Goal: Information Seeking & Learning: Get advice/opinions

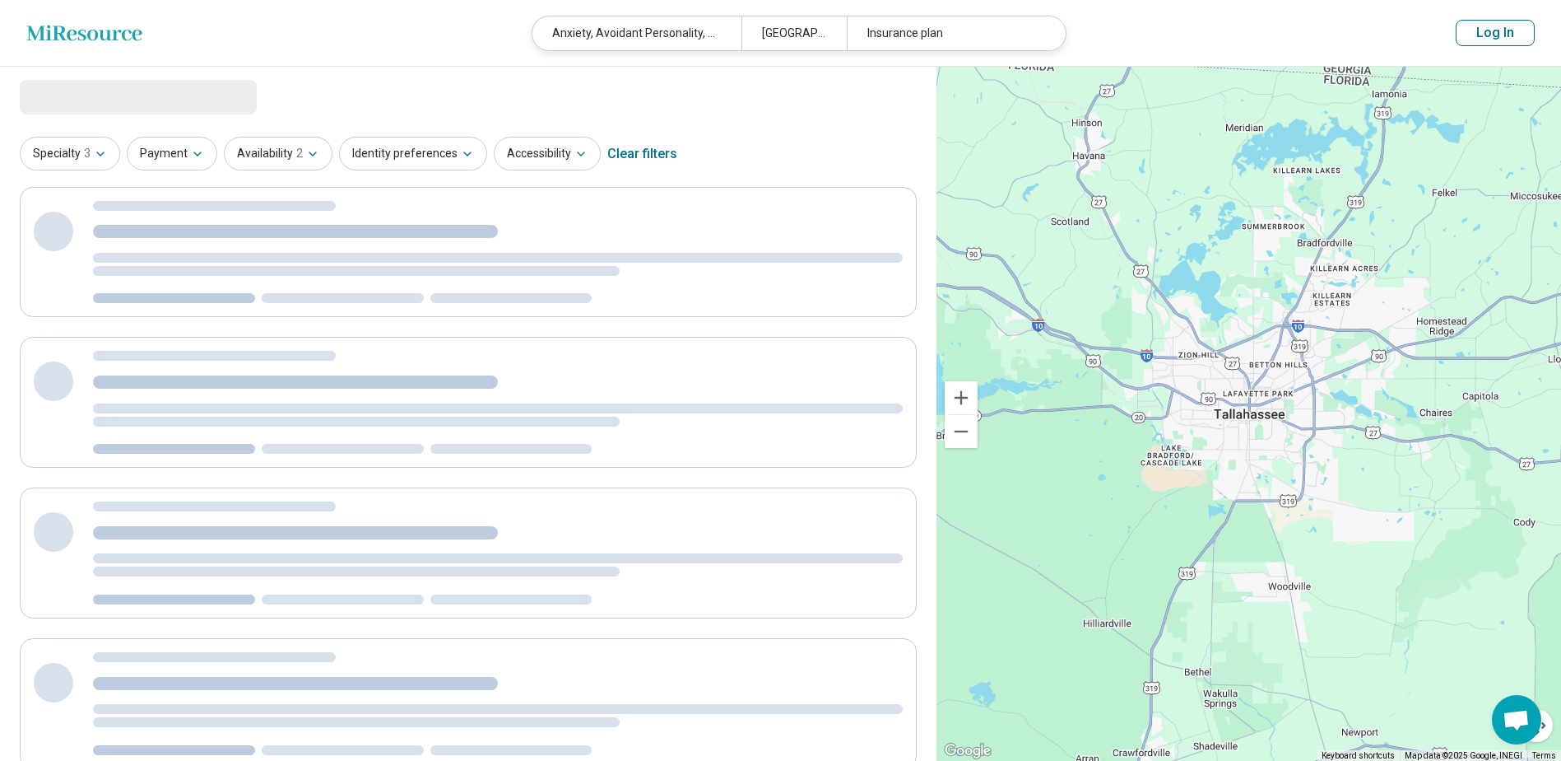
select select "********"
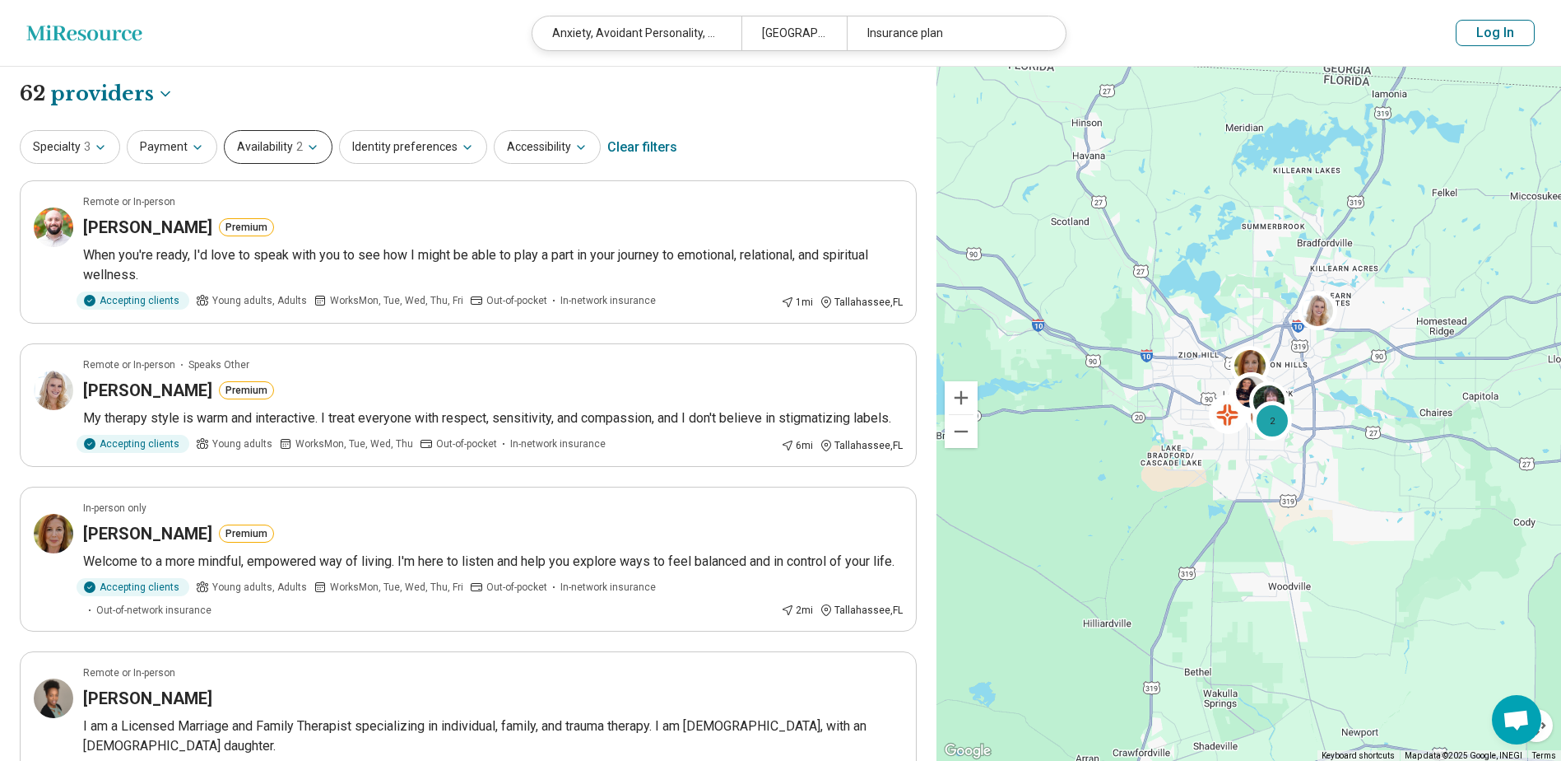
click at [254, 144] on button "Availability 2" at bounding box center [278, 147] width 109 height 34
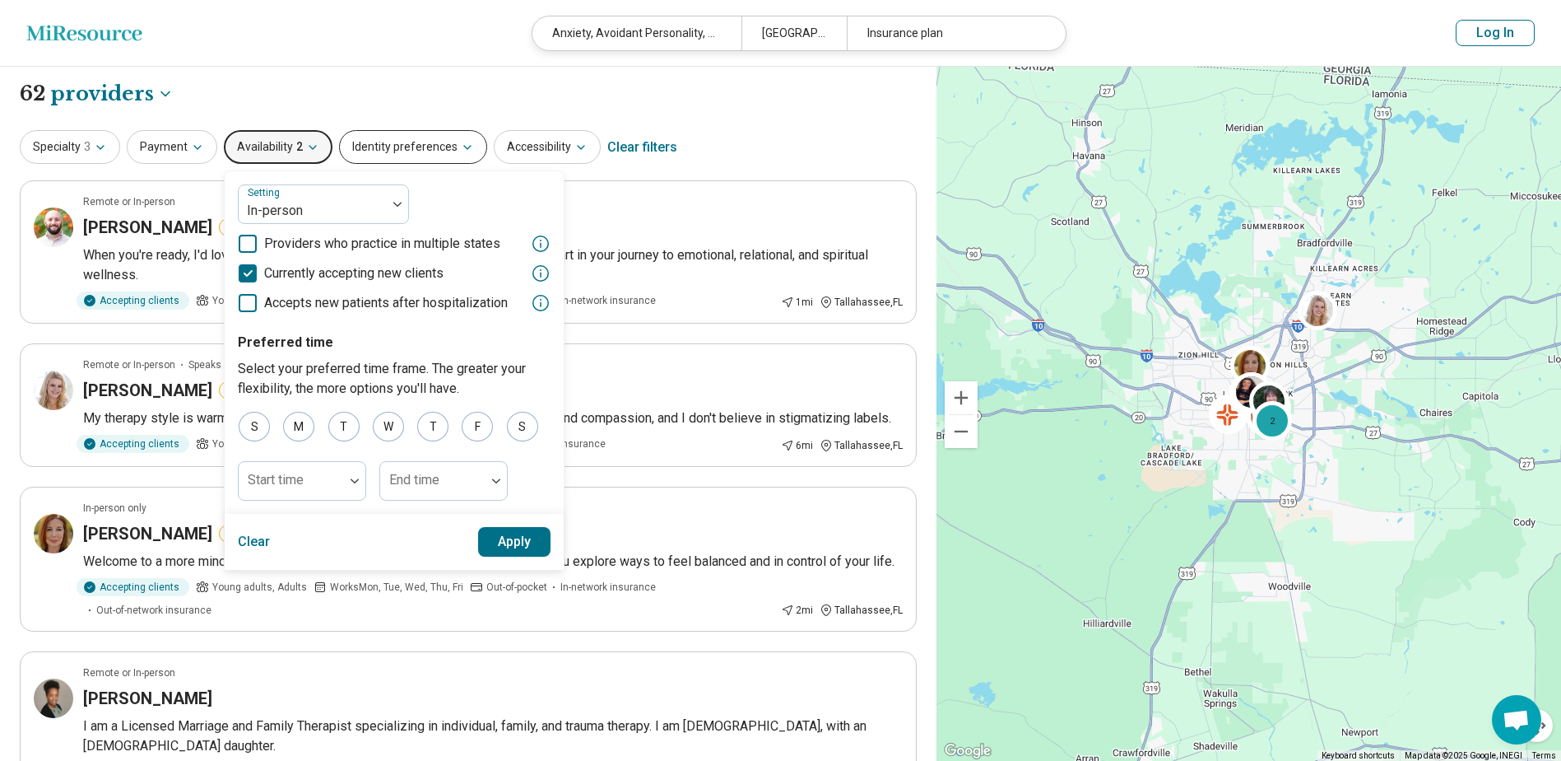
click at [370, 151] on button "Identity preferences" at bounding box center [413, 147] width 148 height 34
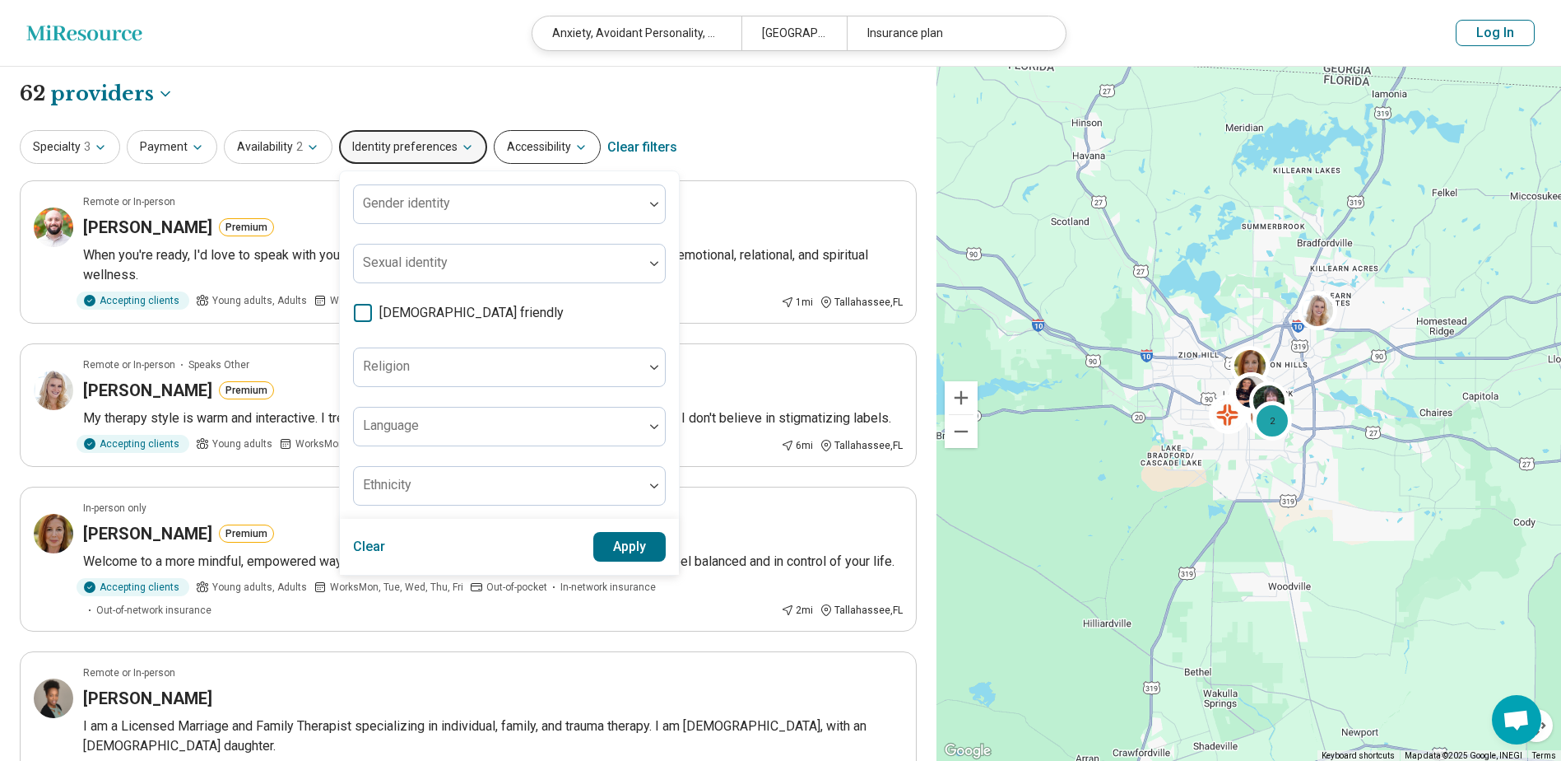
click at [558, 143] on button "Accessibility" at bounding box center [547, 147] width 107 height 34
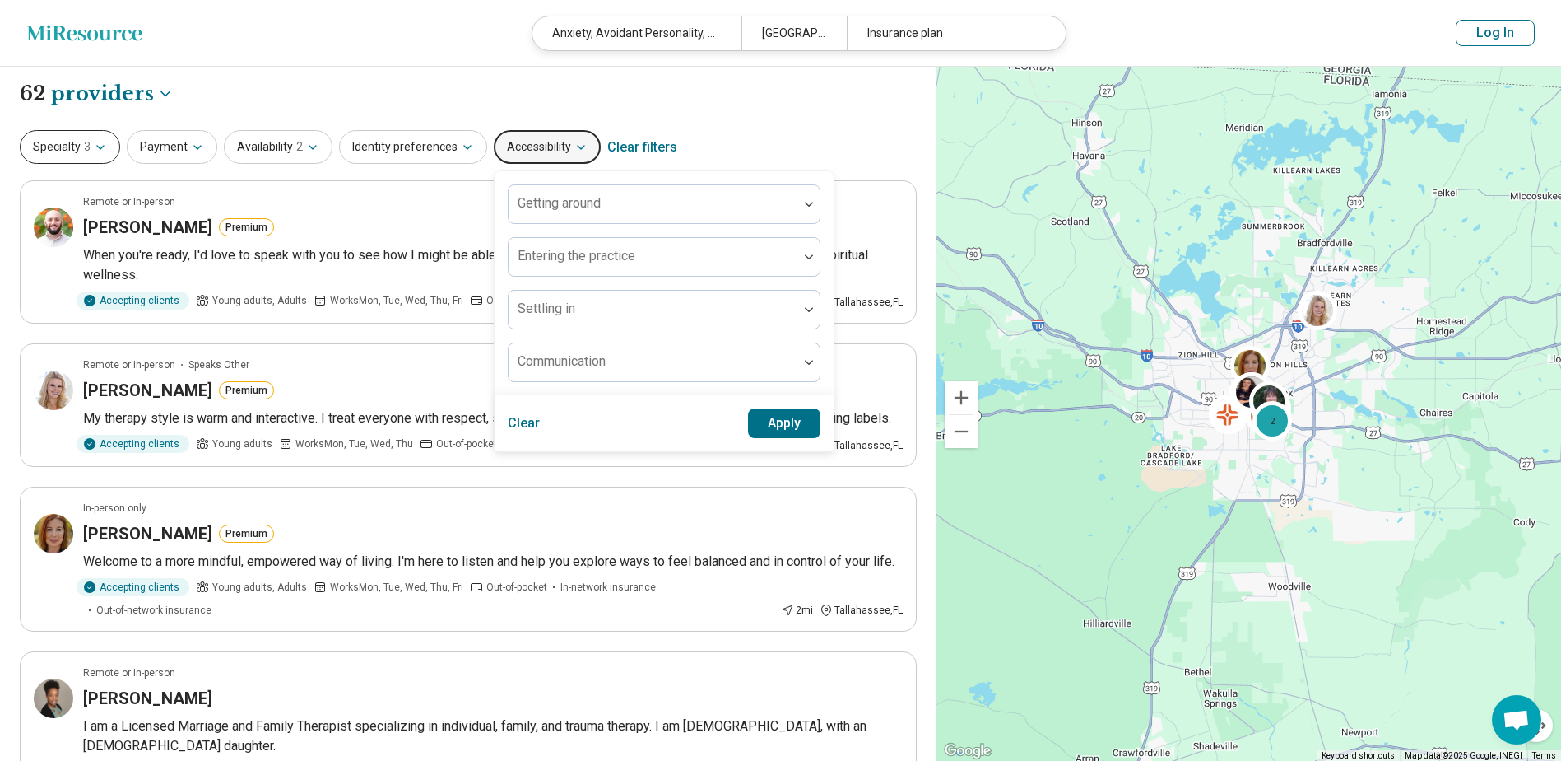
click at [81, 159] on button "Specialty 3" at bounding box center [70, 147] width 100 height 34
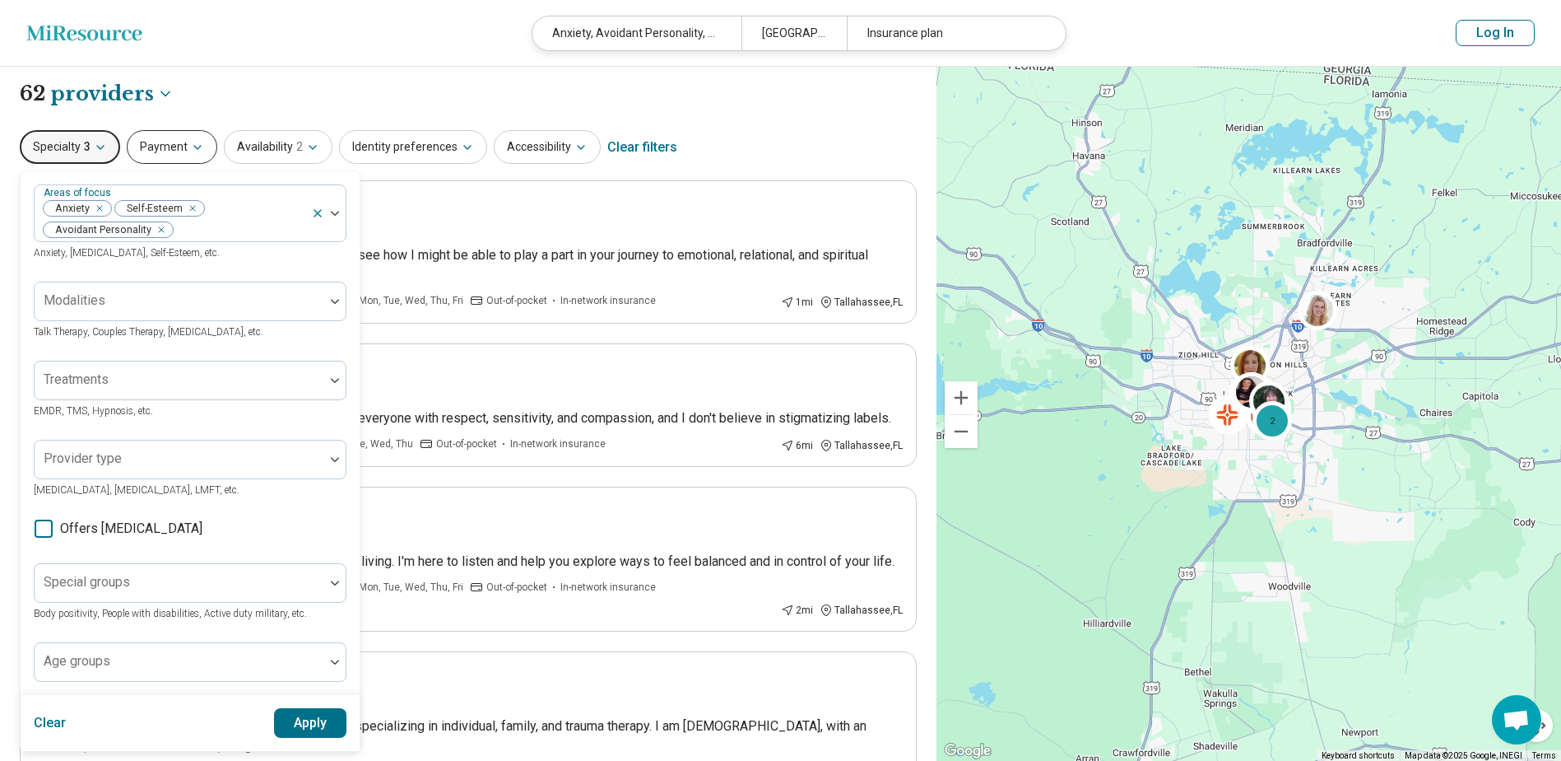
click at [149, 150] on button "Payment" at bounding box center [172, 147] width 91 height 34
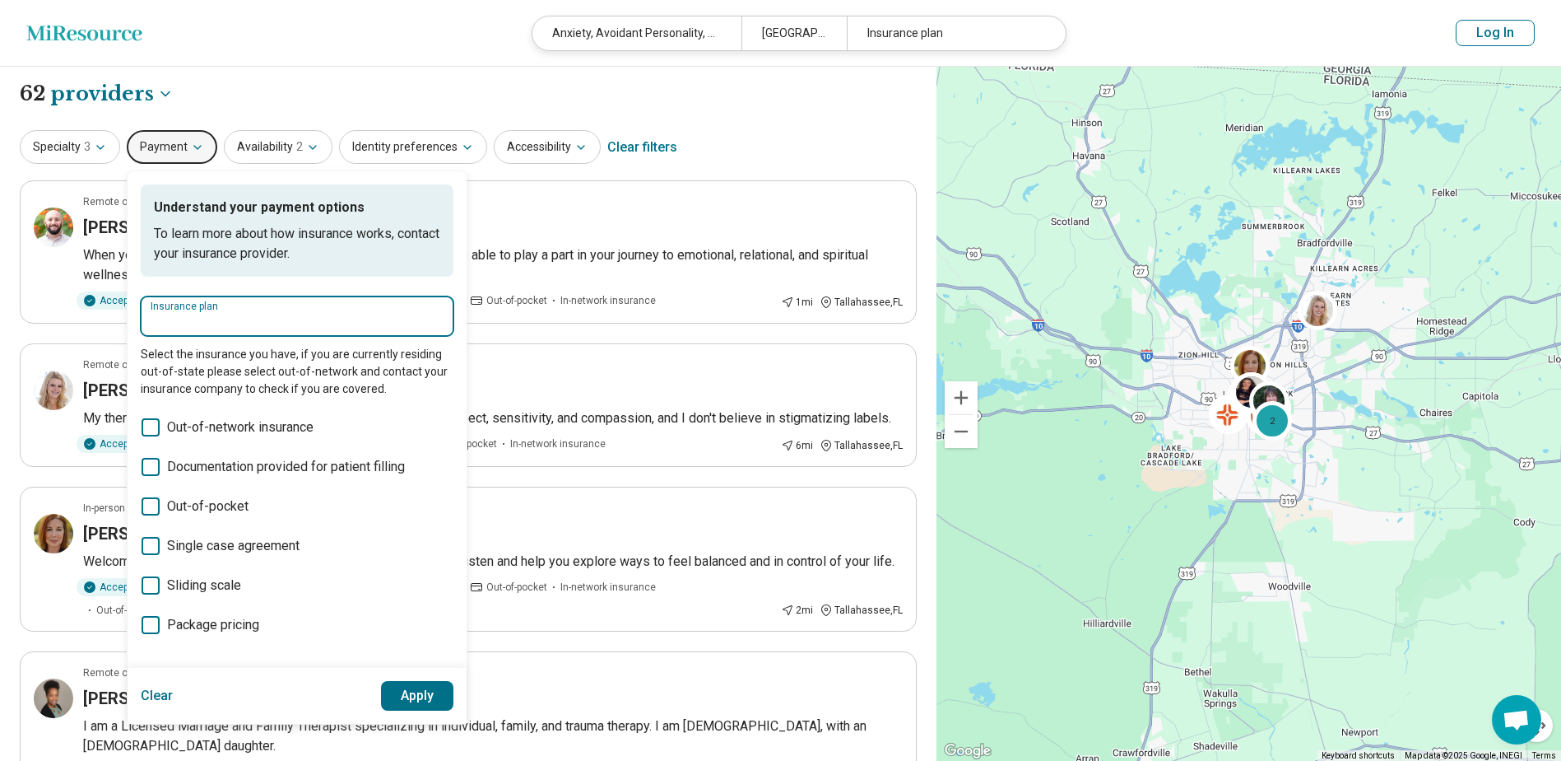
click at [270, 310] on div "Insurance plan" at bounding box center [297, 316] width 313 height 40
type input "**********"
click at [249, 366] on div "Blue Cross Blue Shield" at bounding box center [229, 366] width 178 height 33
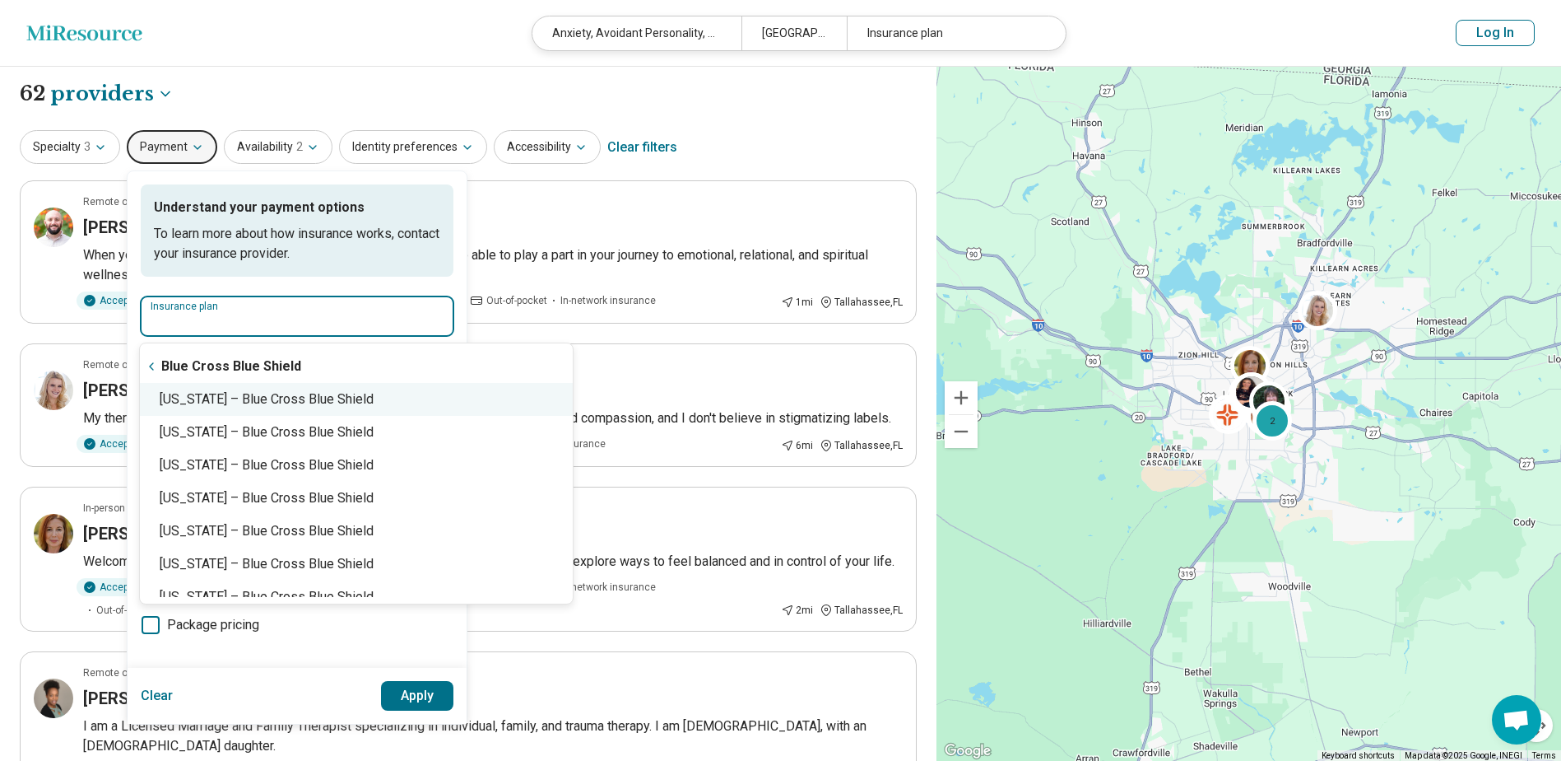
click at [248, 404] on div "[US_STATE] – Blue Cross Blue Shield" at bounding box center [356, 399] width 433 height 33
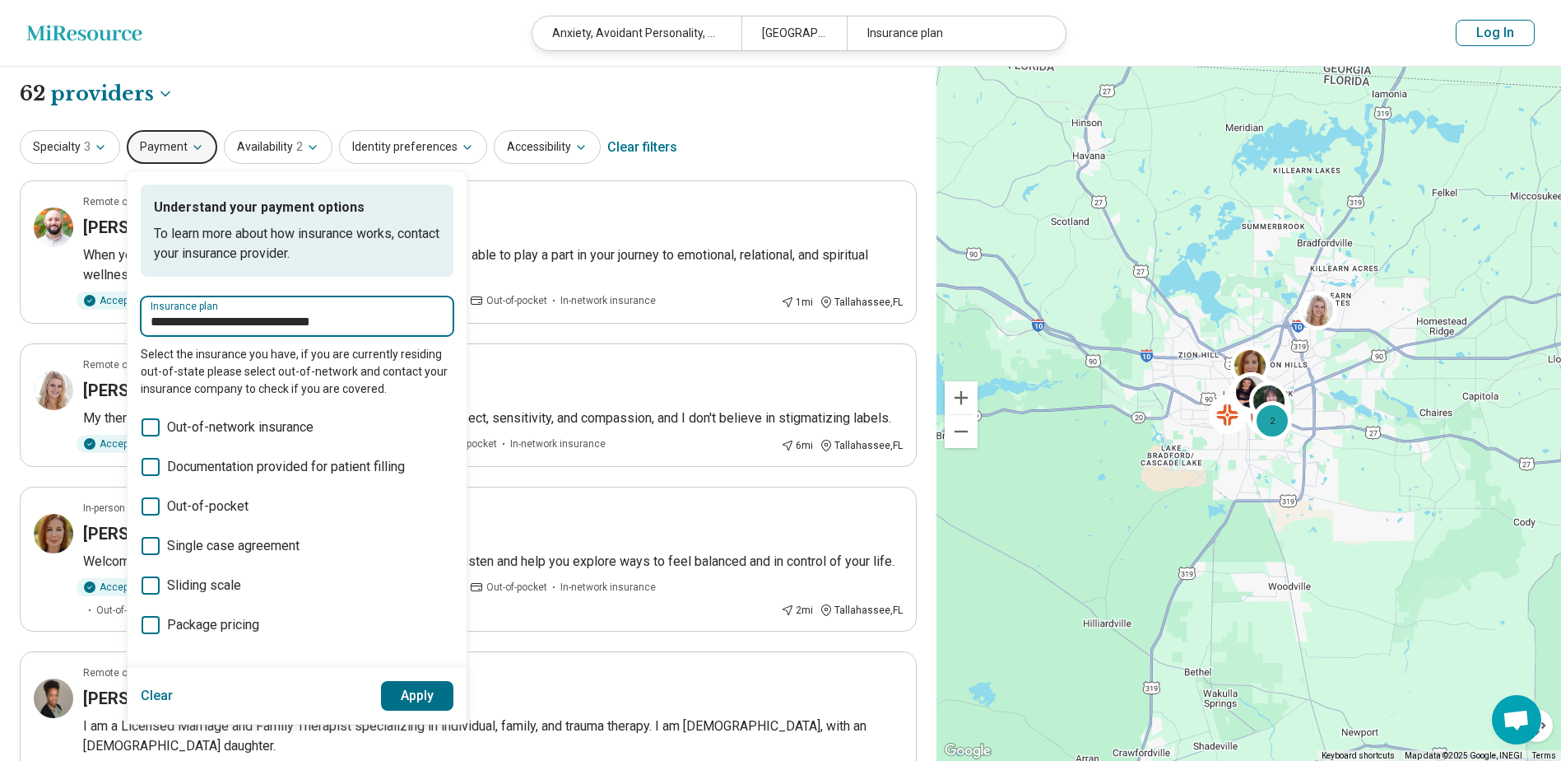
drag, startPoint x: 343, startPoint y: 317, endPoint x: 137, endPoint y: 342, distance: 208.2
click at [137, 342] on div "**********" at bounding box center [297, 419] width 339 height 496
type input "*"
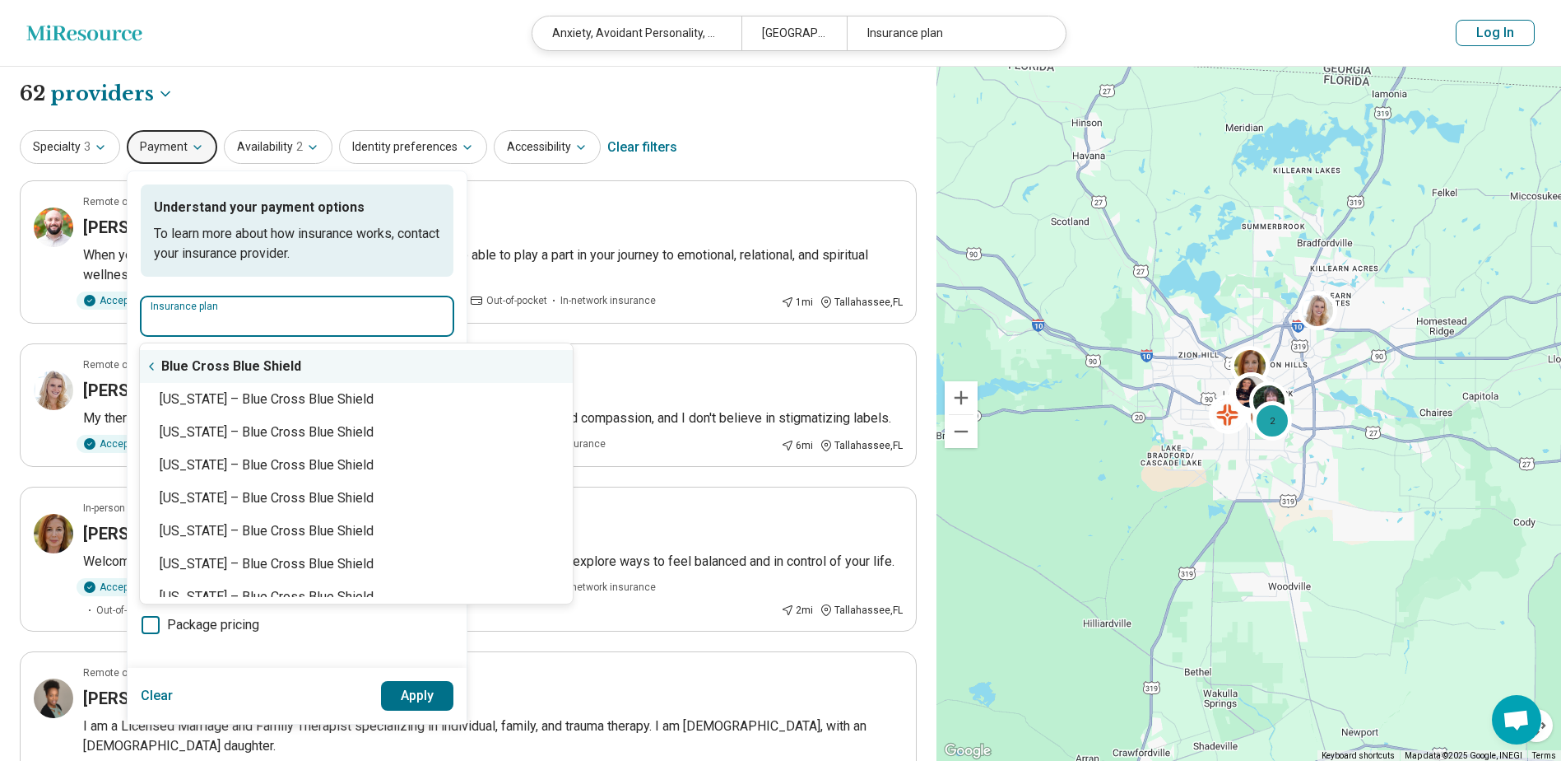
click at [153, 365] on icon "Suggestions" at bounding box center [151, 366] width 13 height 13
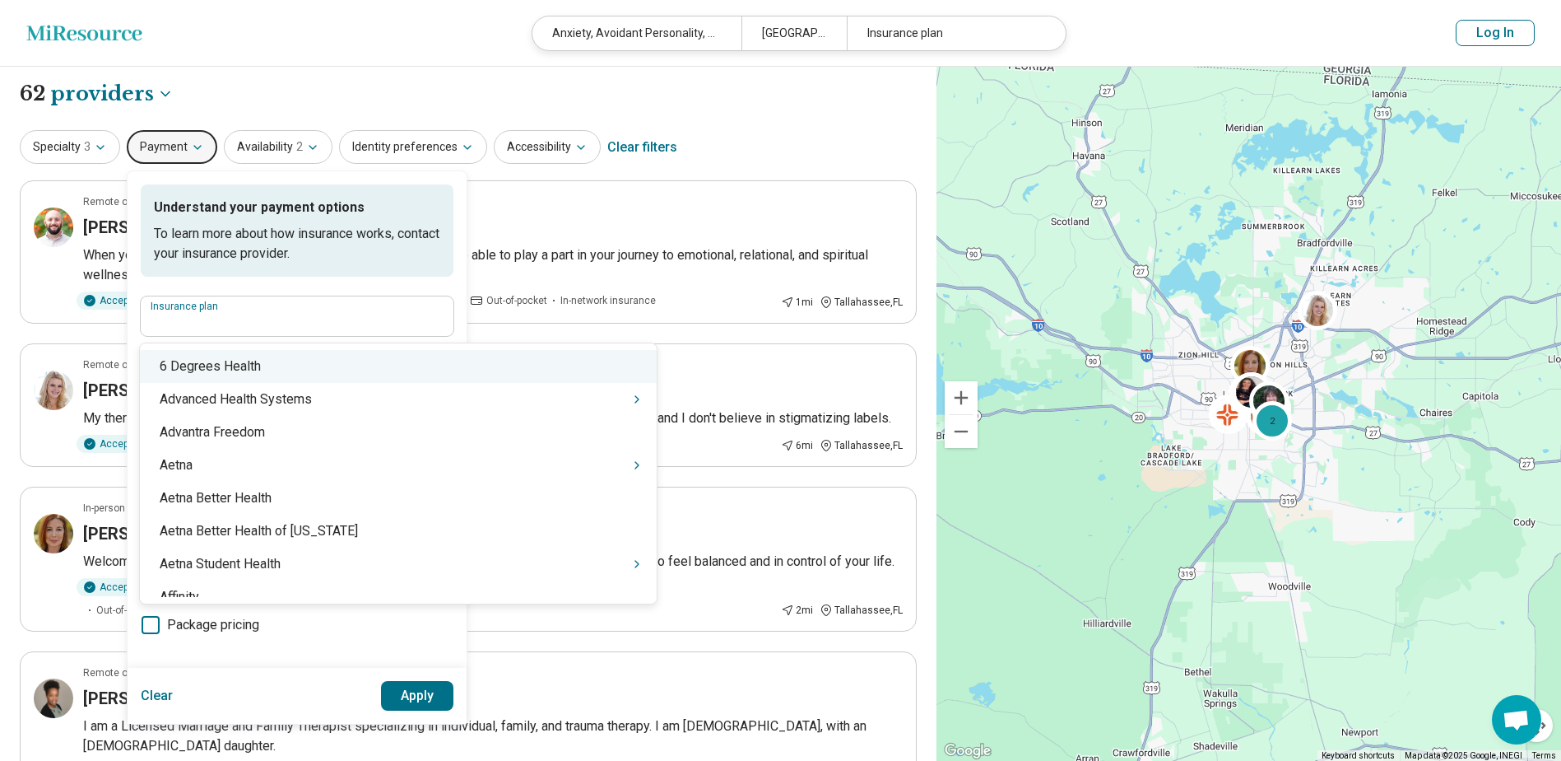
click at [164, 302] on label "Insurance plan" at bounding box center [297, 306] width 293 height 10
click at [164, 312] on input "Insurance plan" at bounding box center [297, 322] width 293 height 20
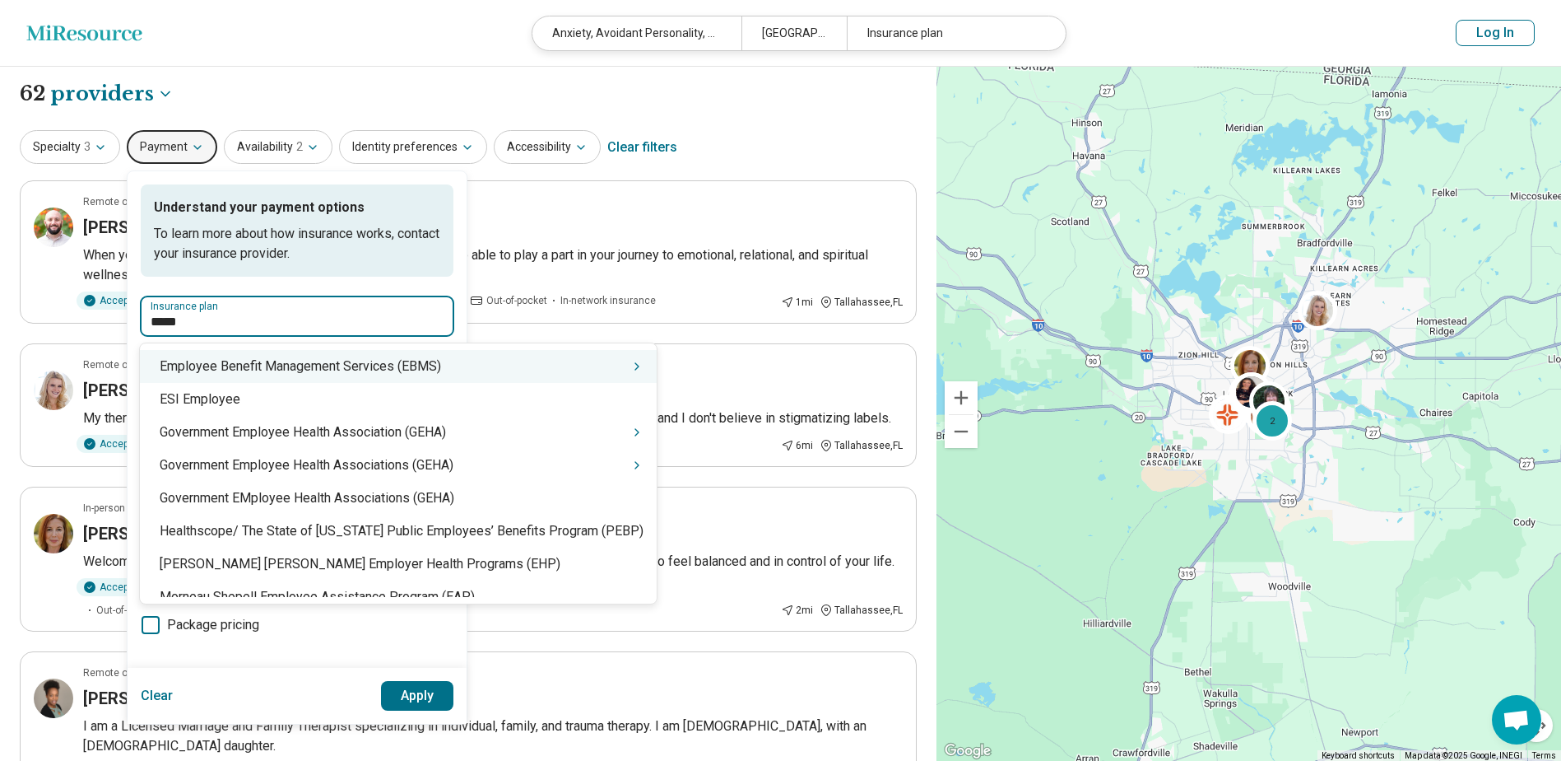
type input "*****"
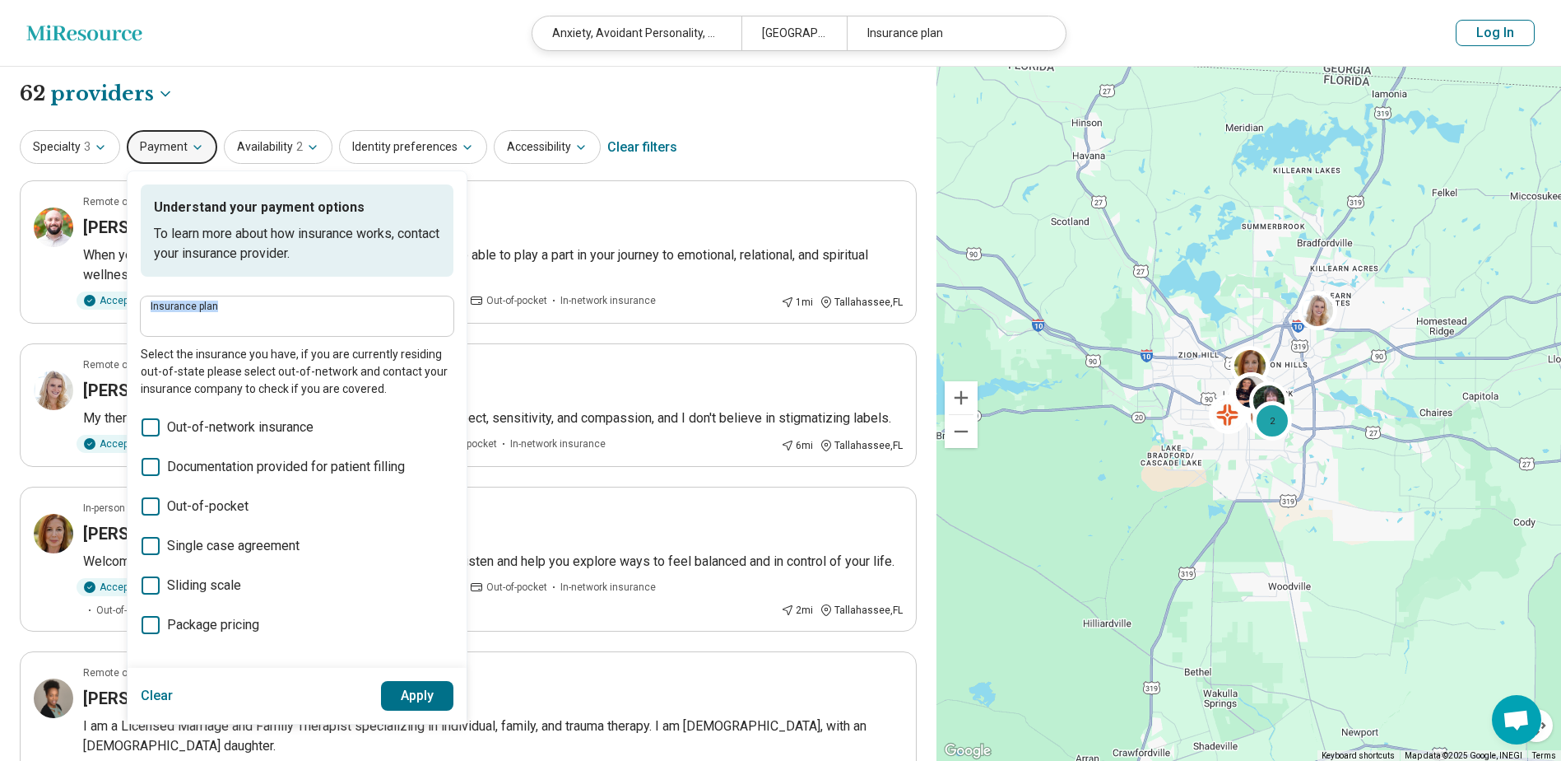
drag, startPoint x: 225, startPoint y: 310, endPoint x: 188, endPoint y: 321, distance: 38.6
click at [188, 321] on div "Insurance plan" at bounding box center [297, 316] width 313 height 40
click at [188, 321] on input "Insurance plan" at bounding box center [297, 322] width 293 height 20
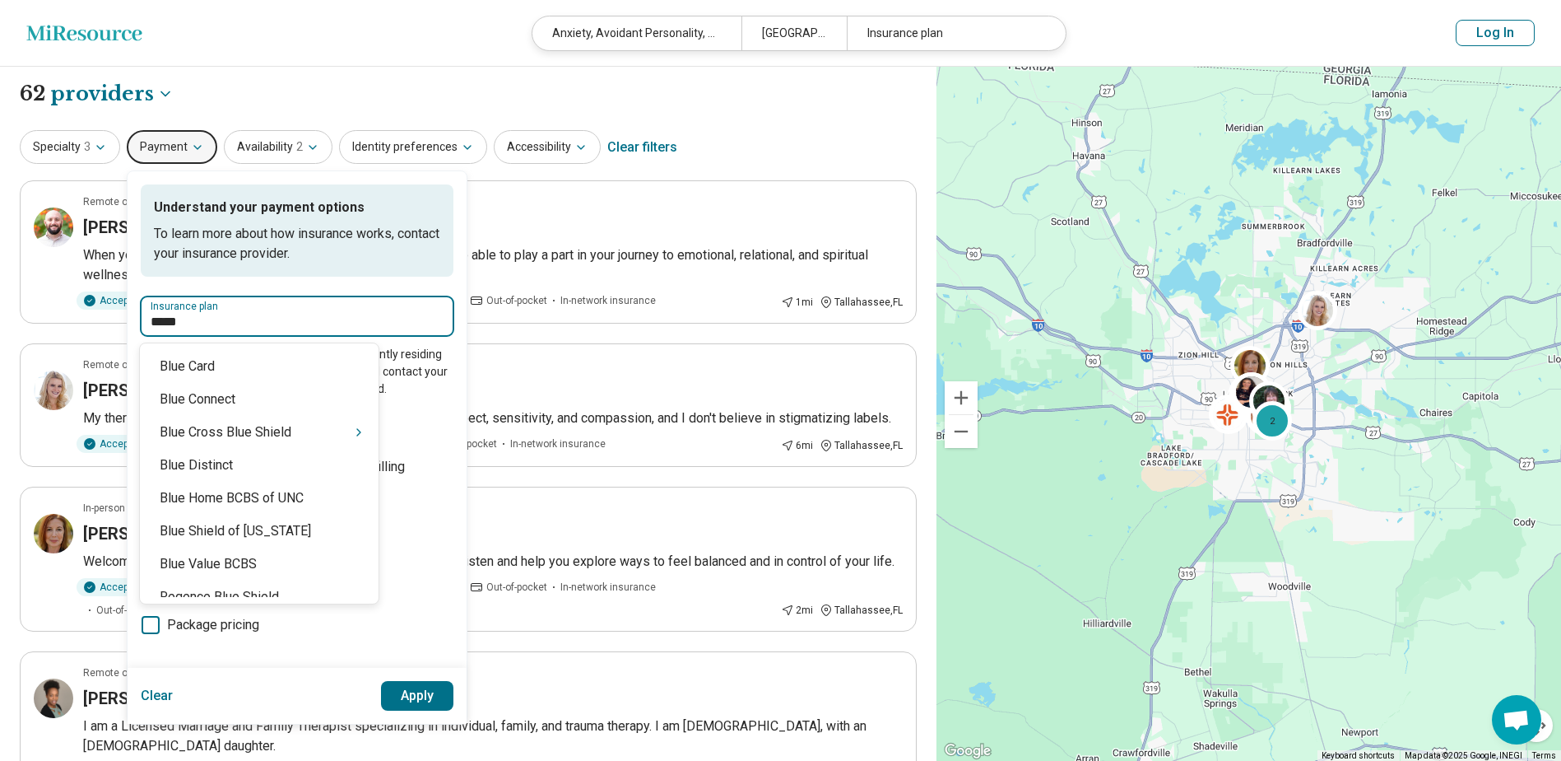
type input "******"
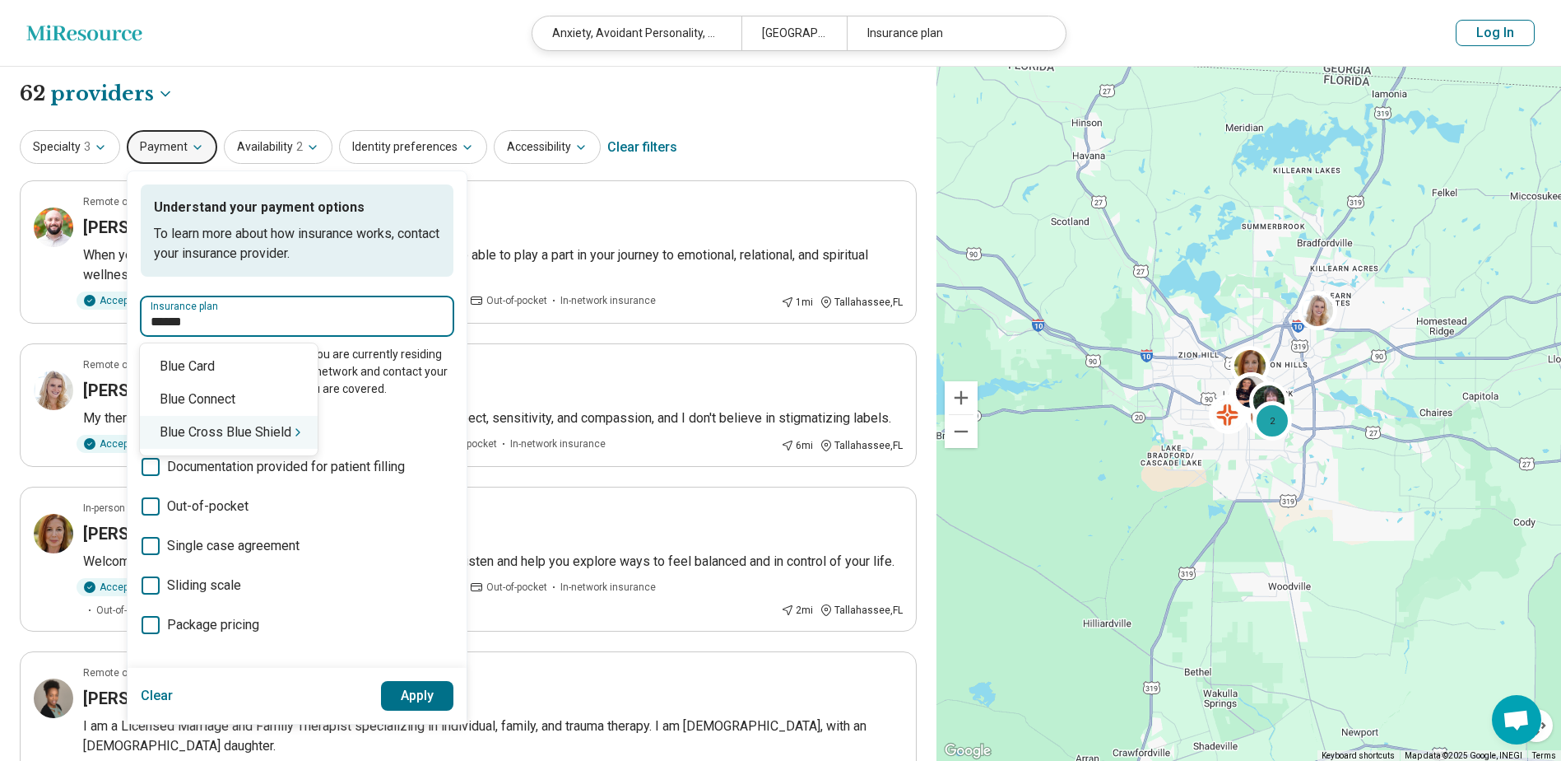
click at [204, 437] on div "Blue Cross Blue Shield" at bounding box center [229, 432] width 178 height 33
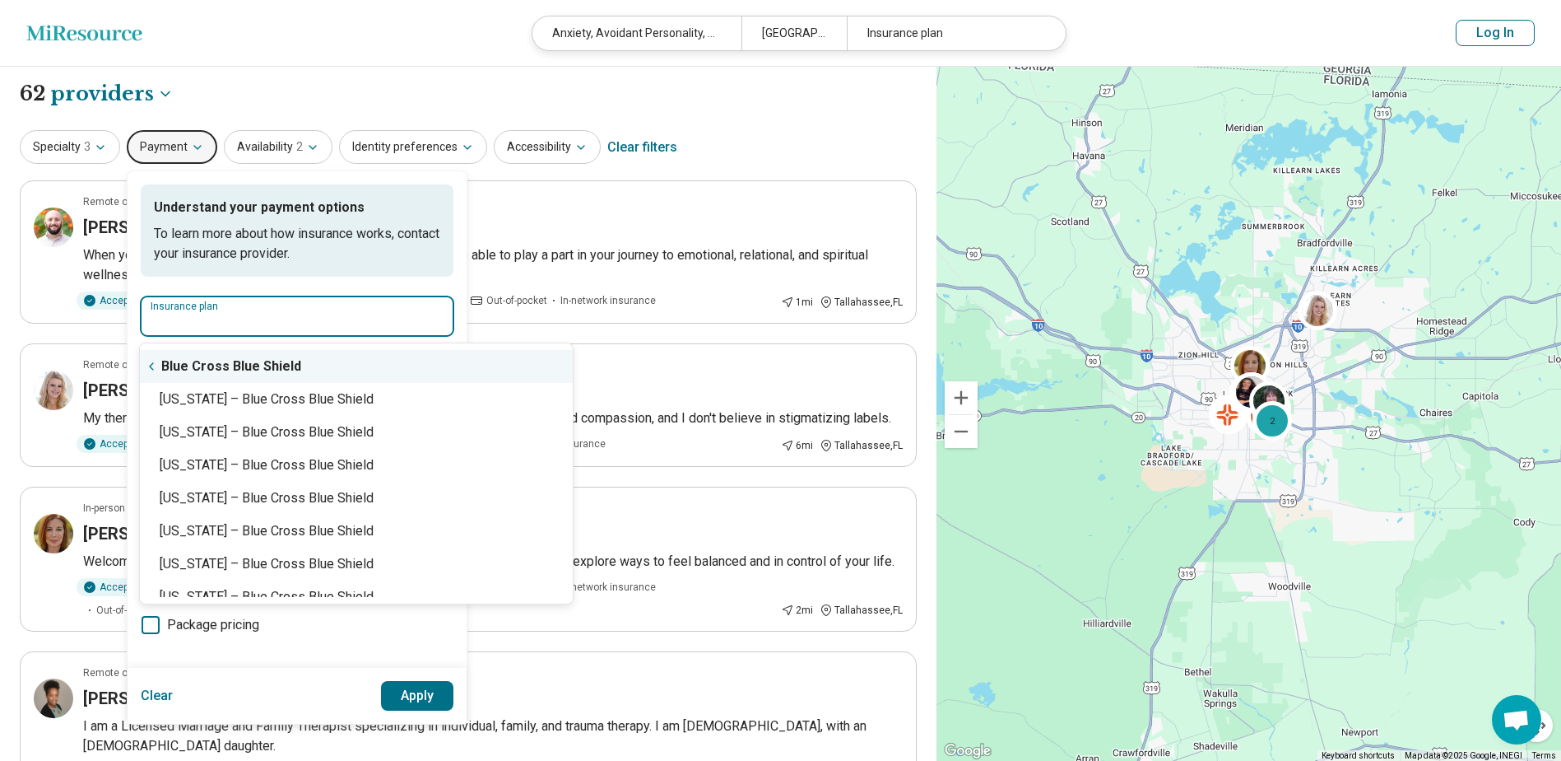
type input "*"
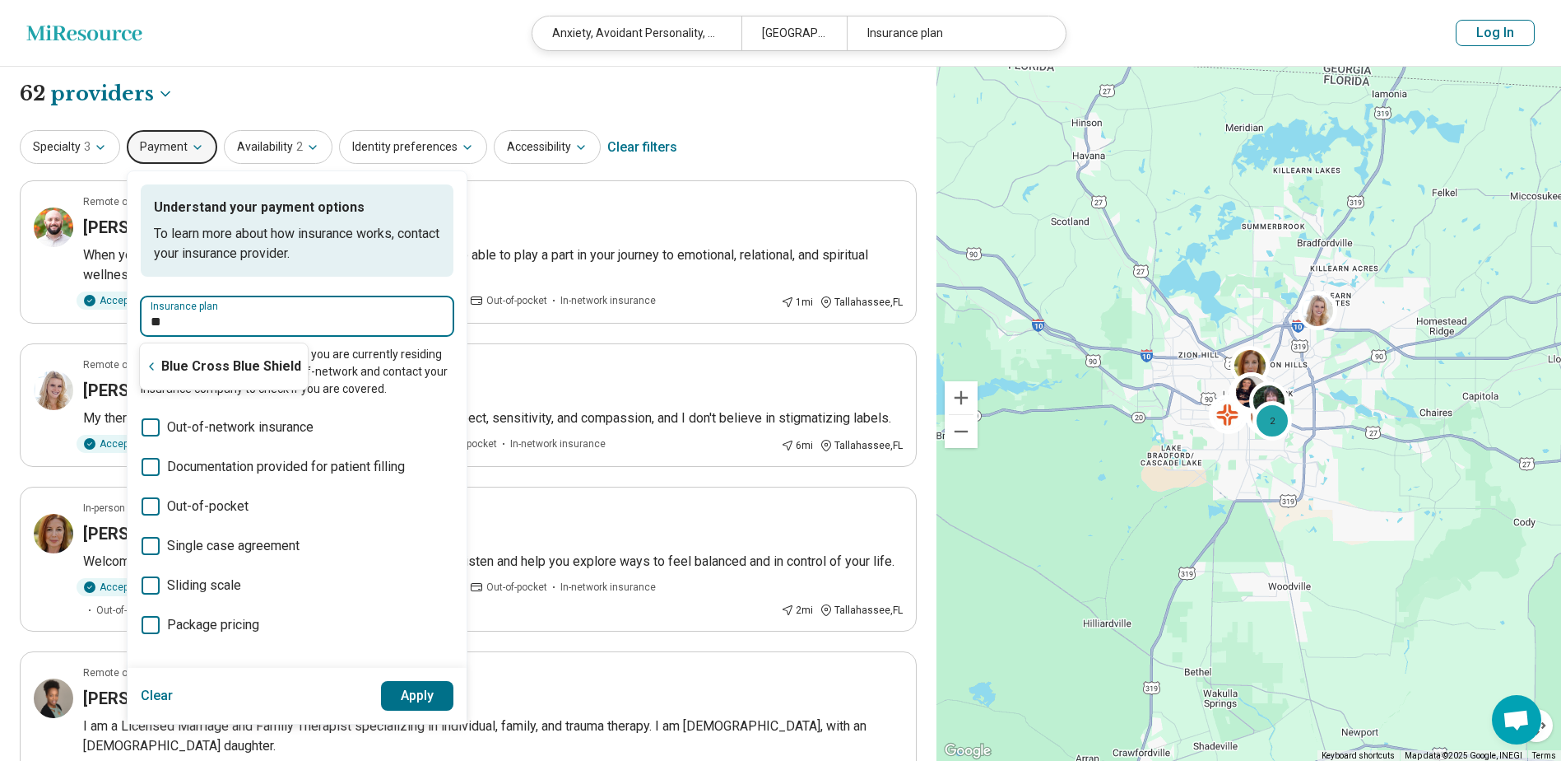
type input "*"
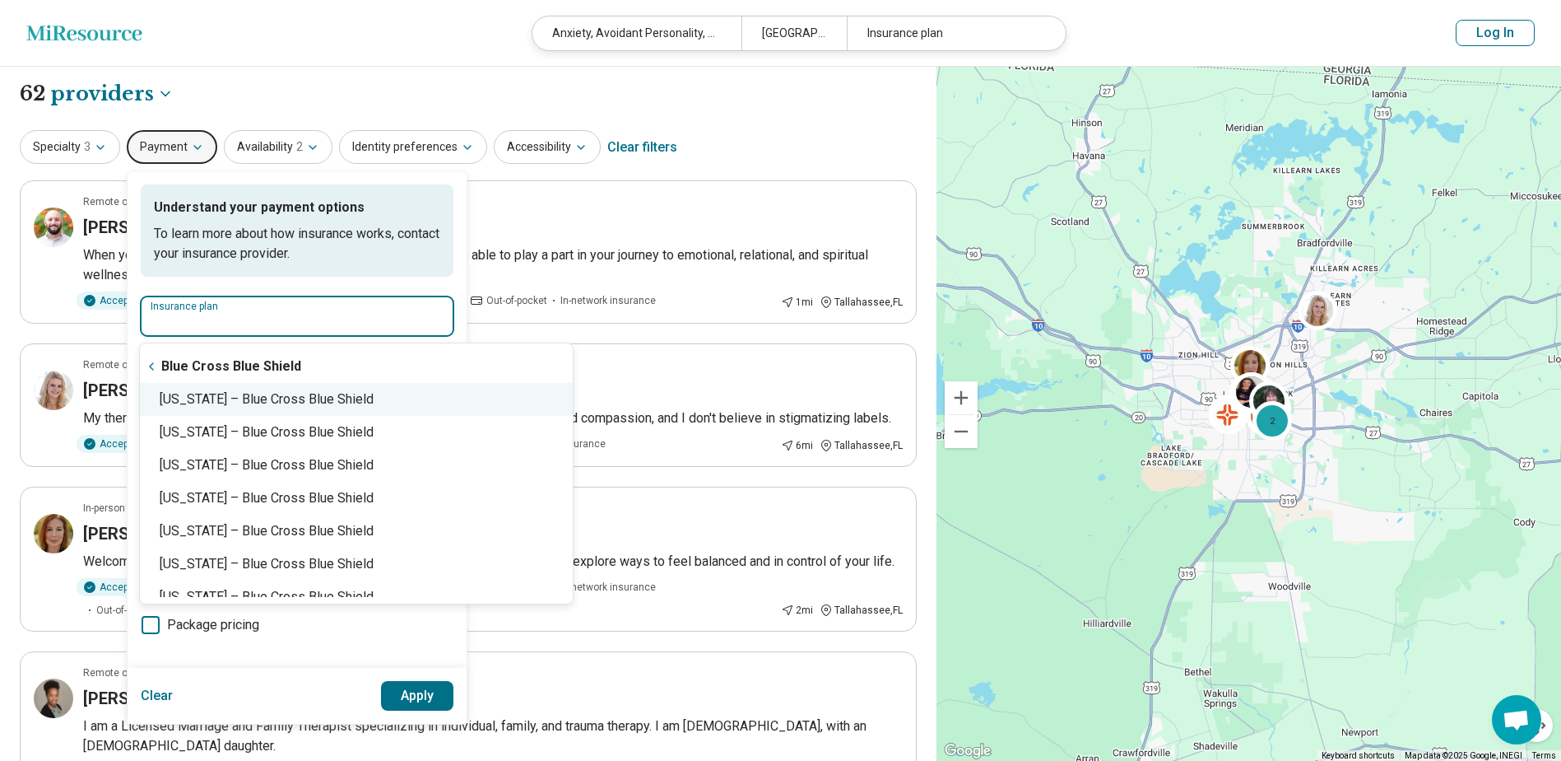
click at [194, 385] on div "[US_STATE] – Blue Cross Blue Shield" at bounding box center [356, 399] width 433 height 33
type input "**********"
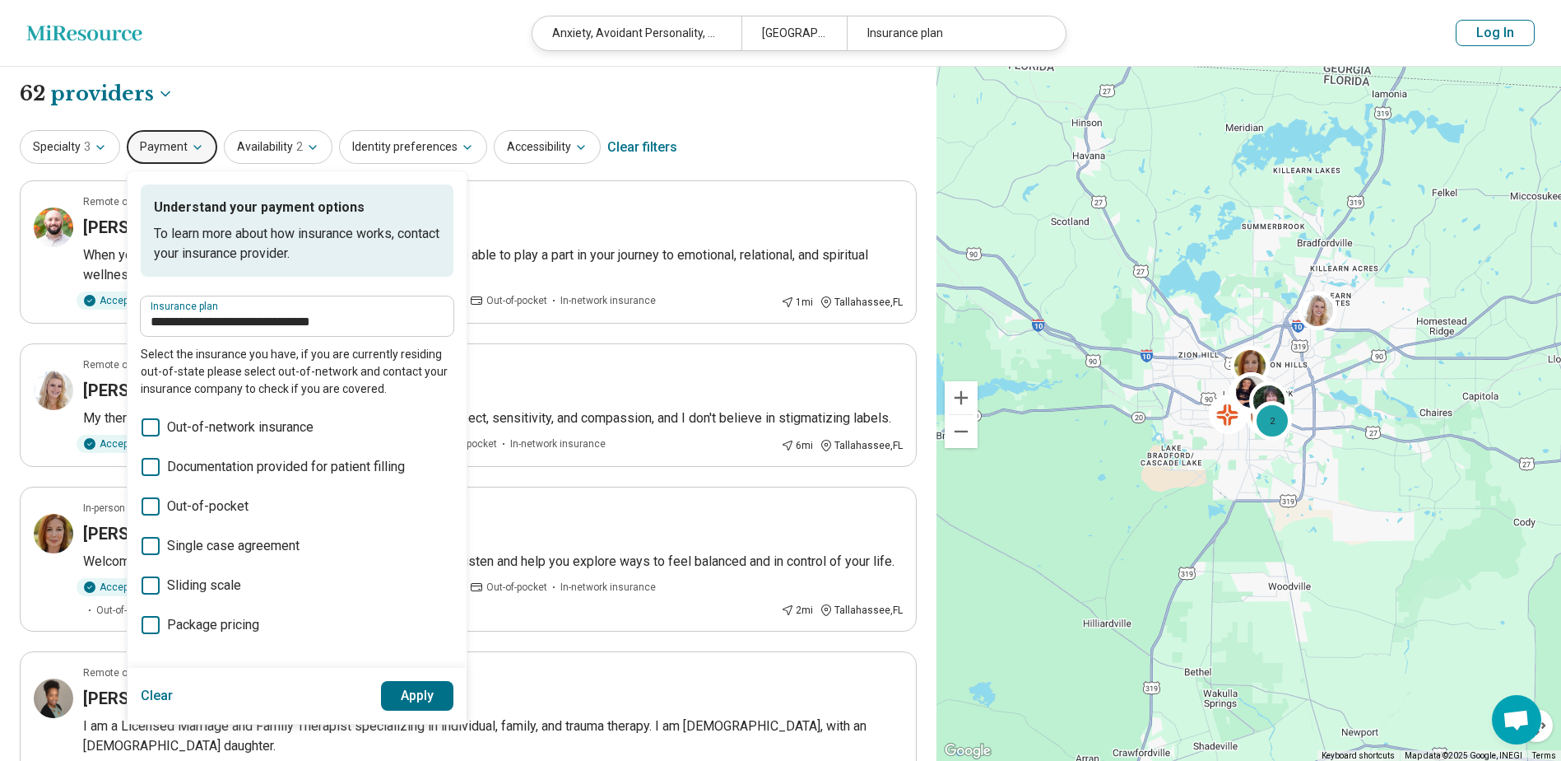
click at [422, 708] on button "Apply" at bounding box center [417, 696] width 73 height 30
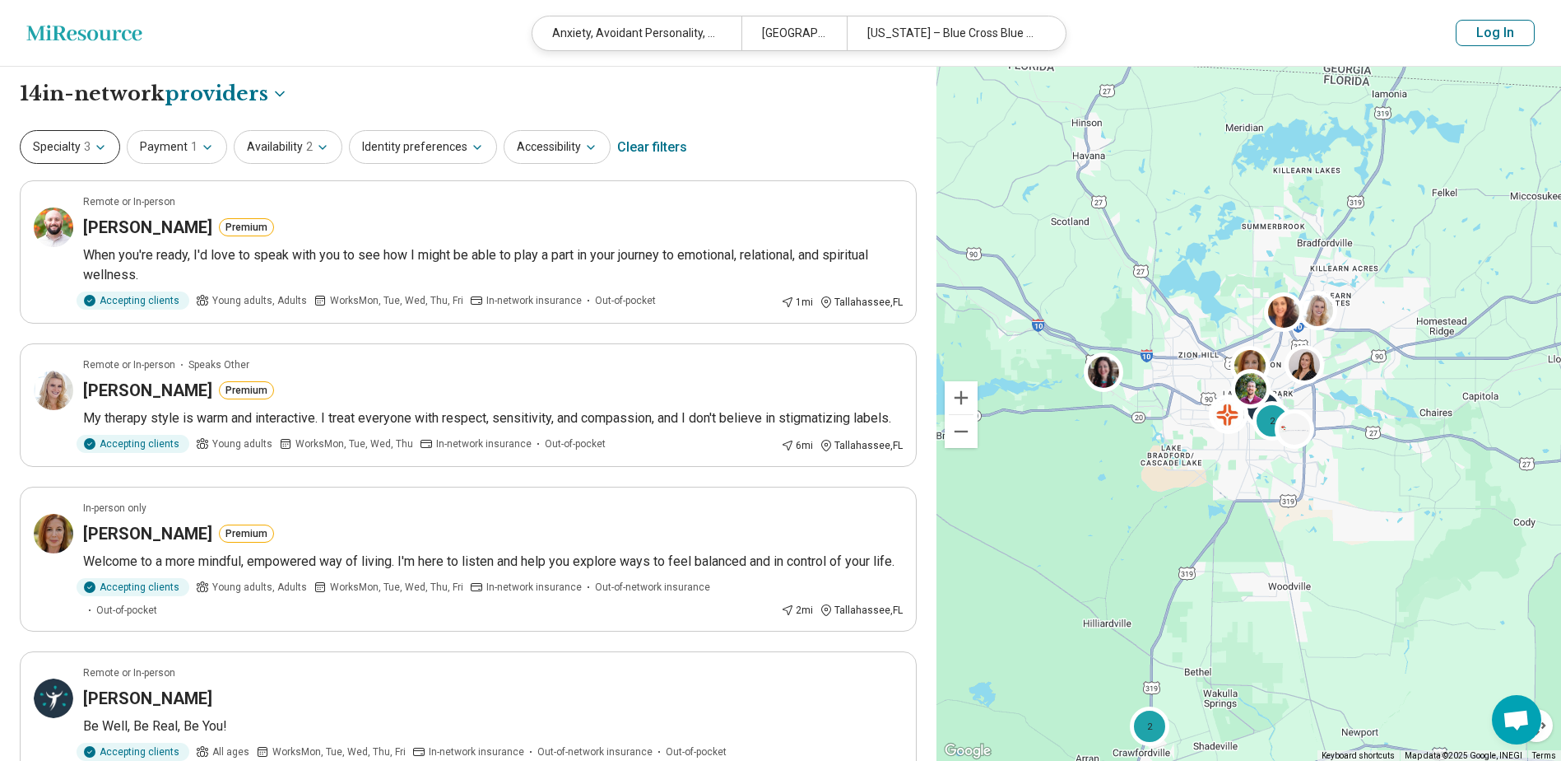
click at [89, 142] on span "3" at bounding box center [87, 146] width 7 height 17
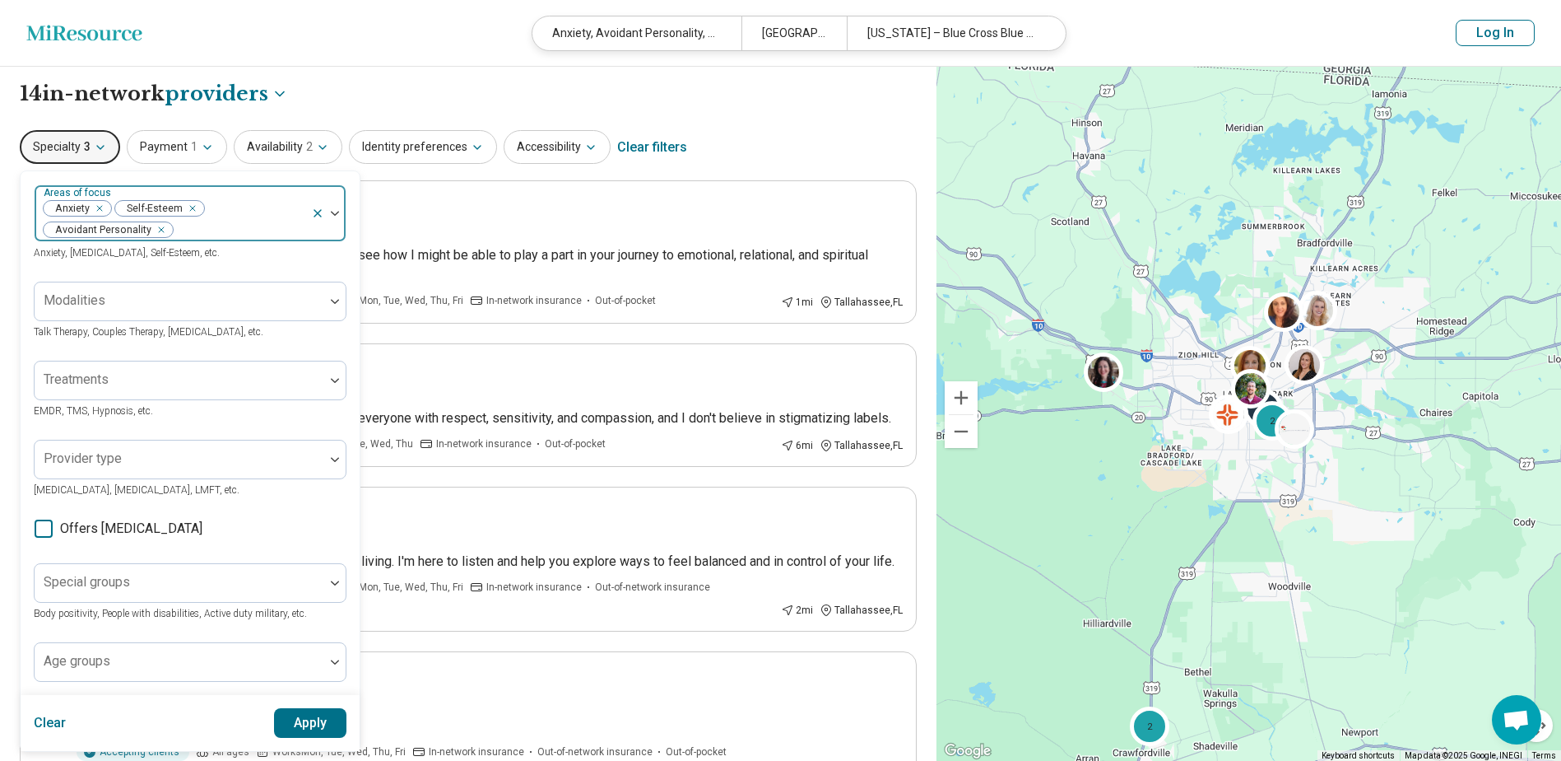
click at [319, 206] on div at bounding box center [328, 213] width 35 height 56
click at [316, 213] on icon at bounding box center [317, 213] width 13 height 13
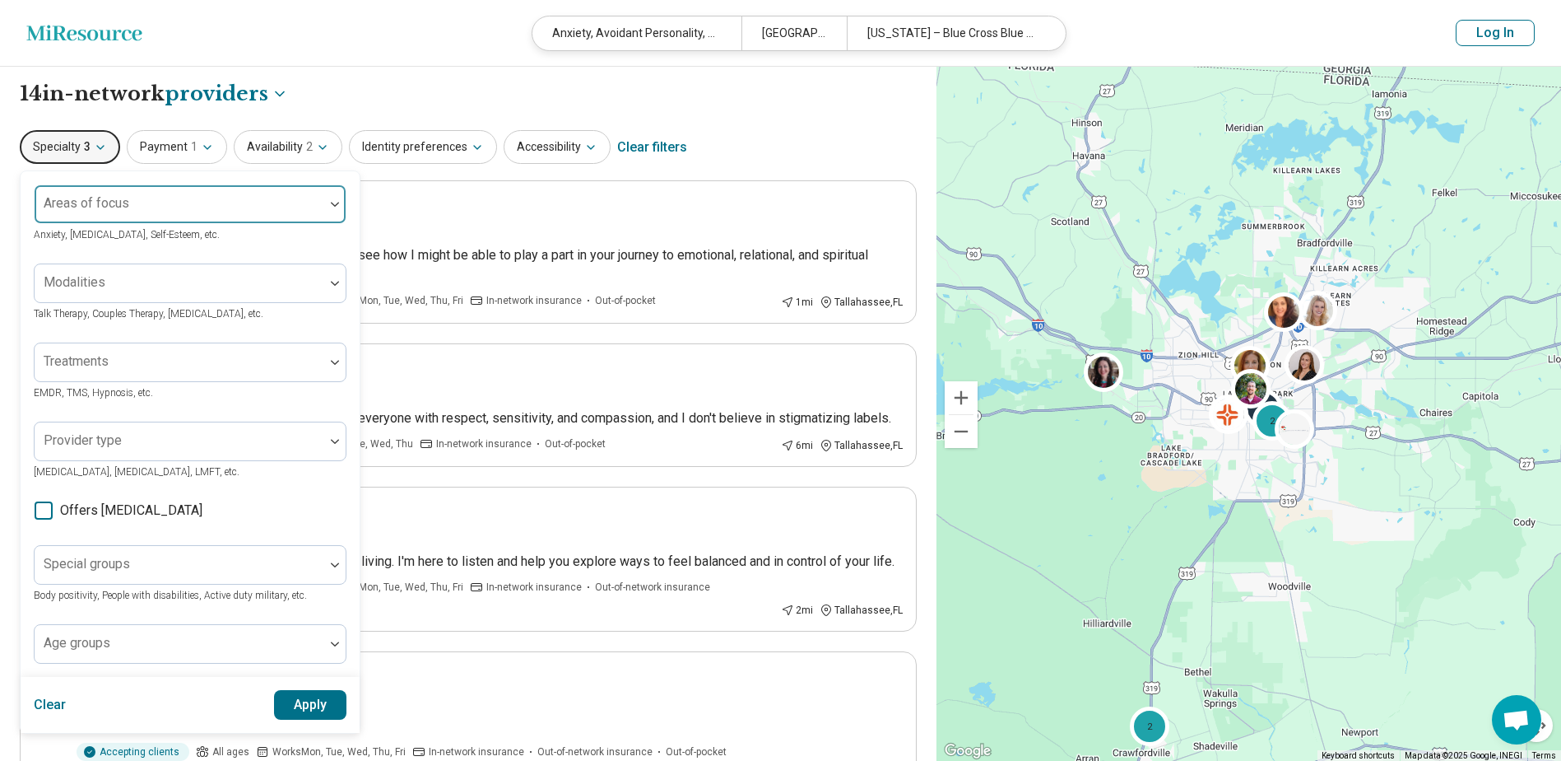
click at [784, 159] on div "Specialty 3 Areas of focus Anxiety, [MEDICAL_DATA], Self-Esteem, etc. Modalitie…" at bounding box center [468, 148] width 897 height 40
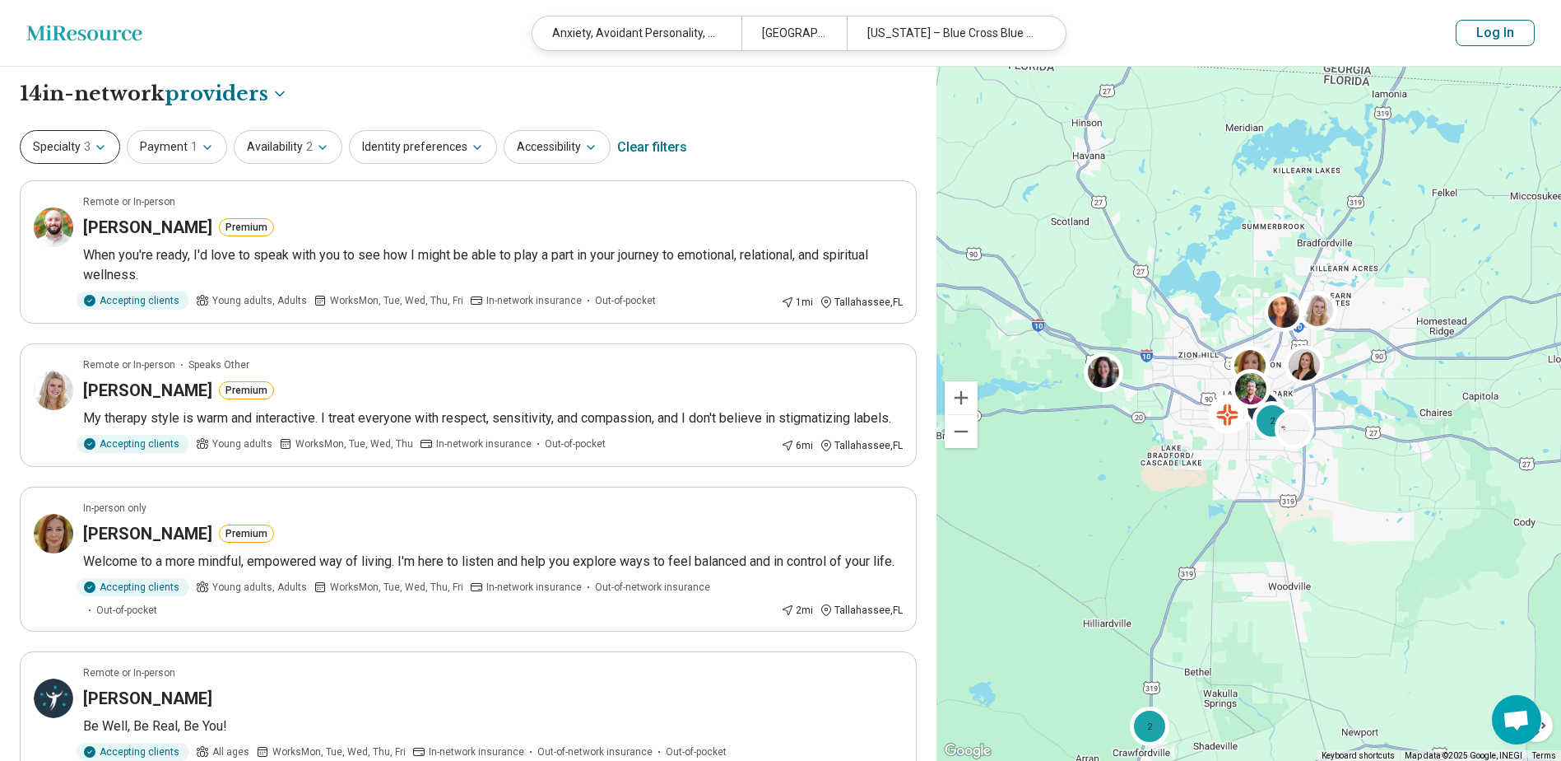
click at [91, 147] on button "Specialty 3" at bounding box center [70, 147] width 100 height 34
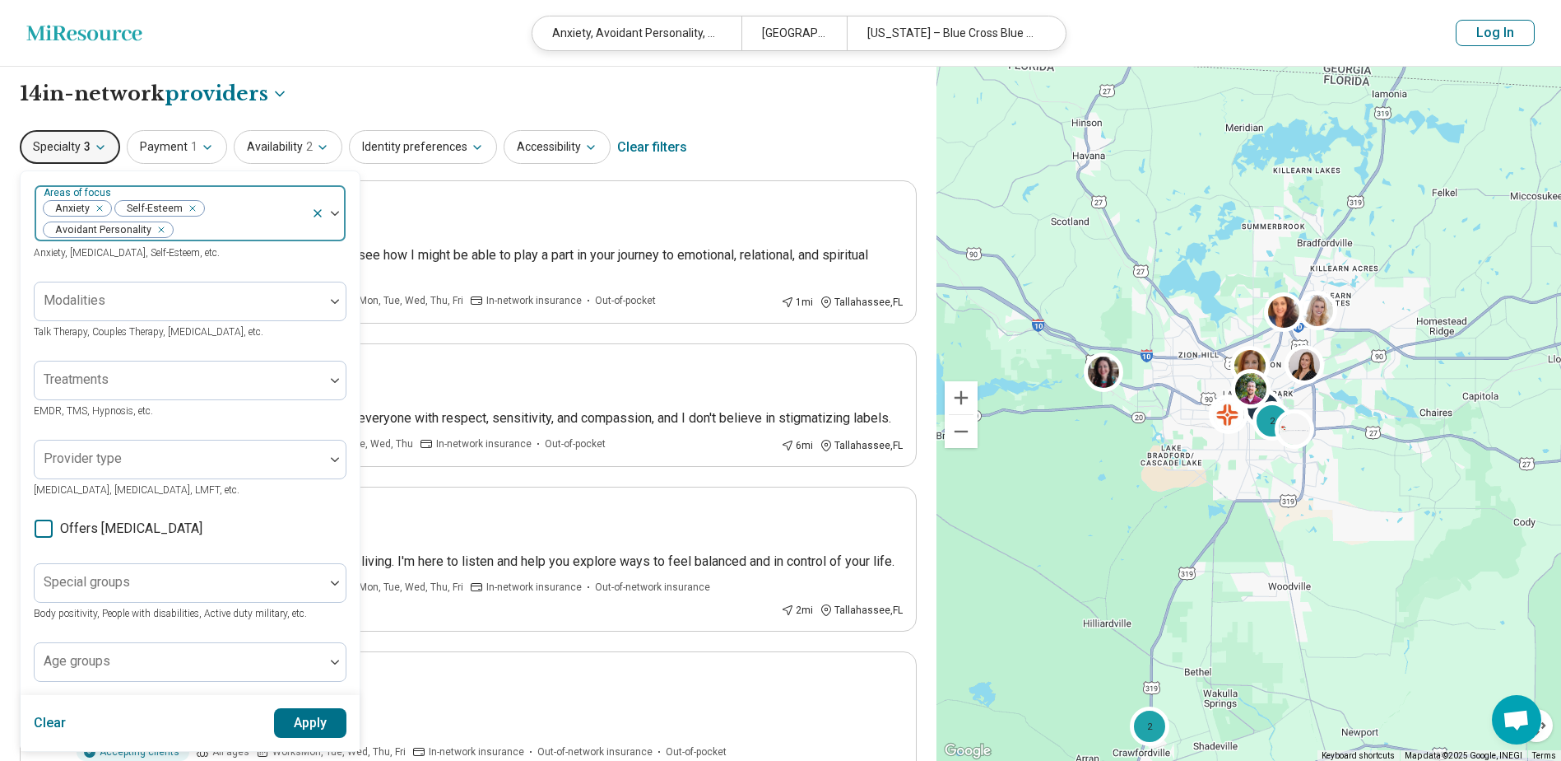
click at [318, 212] on icon at bounding box center [317, 213] width 13 height 13
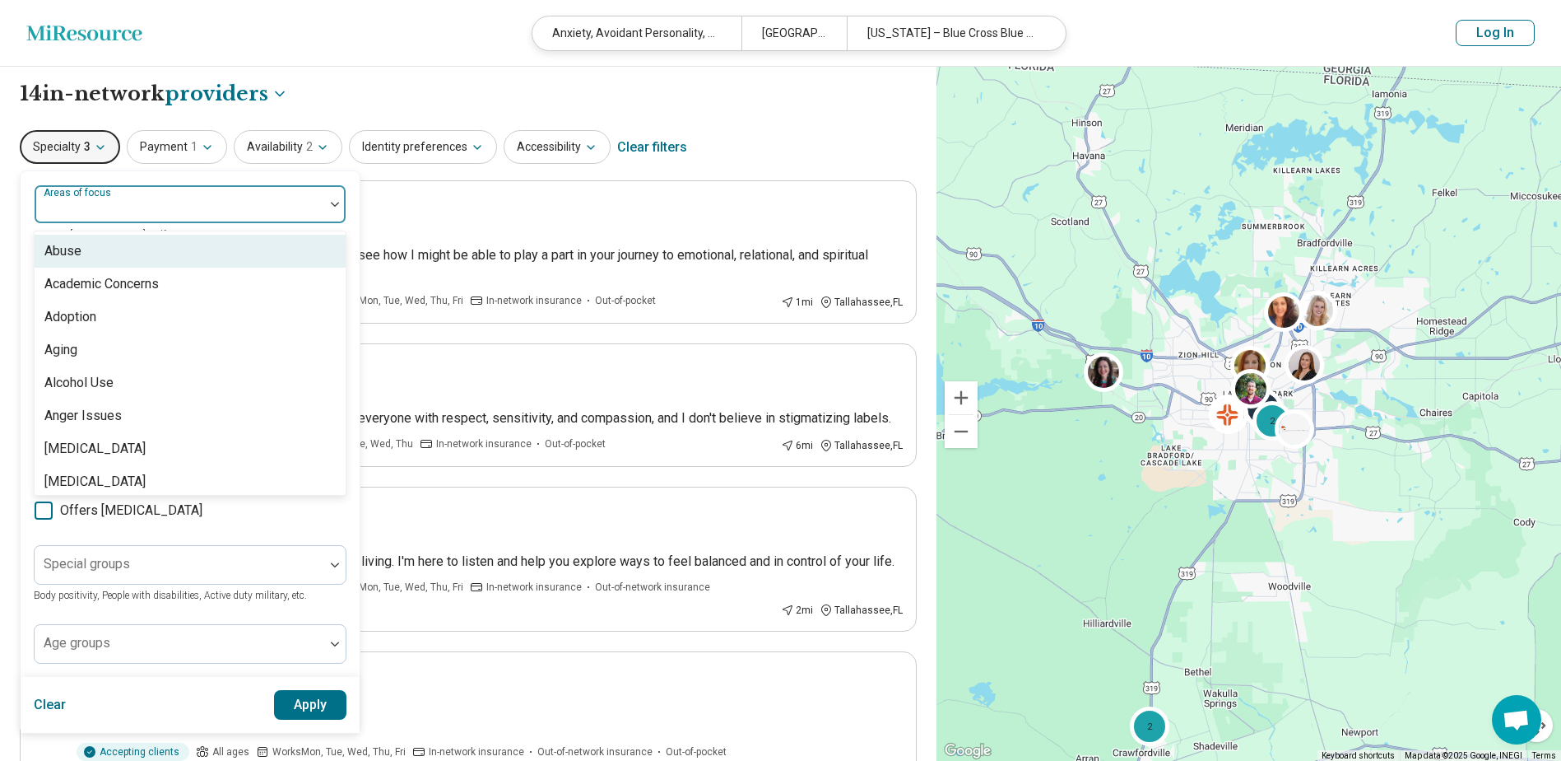
click at [86, 205] on div "Areas of focus" at bounding box center [190, 204] width 313 height 40
click at [291, 196] on div at bounding box center [180, 204] width 290 height 36
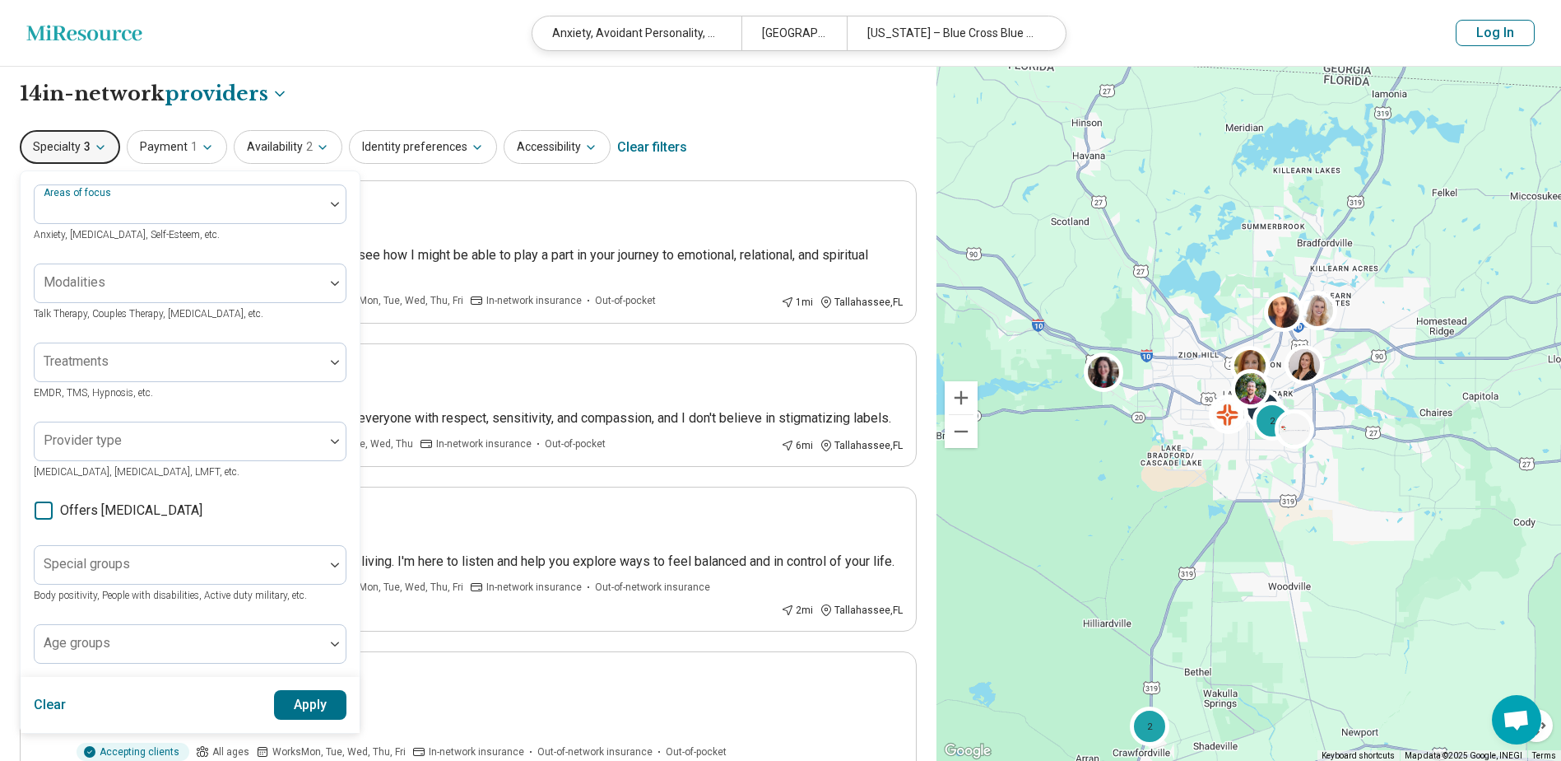
click at [58, 705] on button "Clear" at bounding box center [50, 705] width 33 height 30
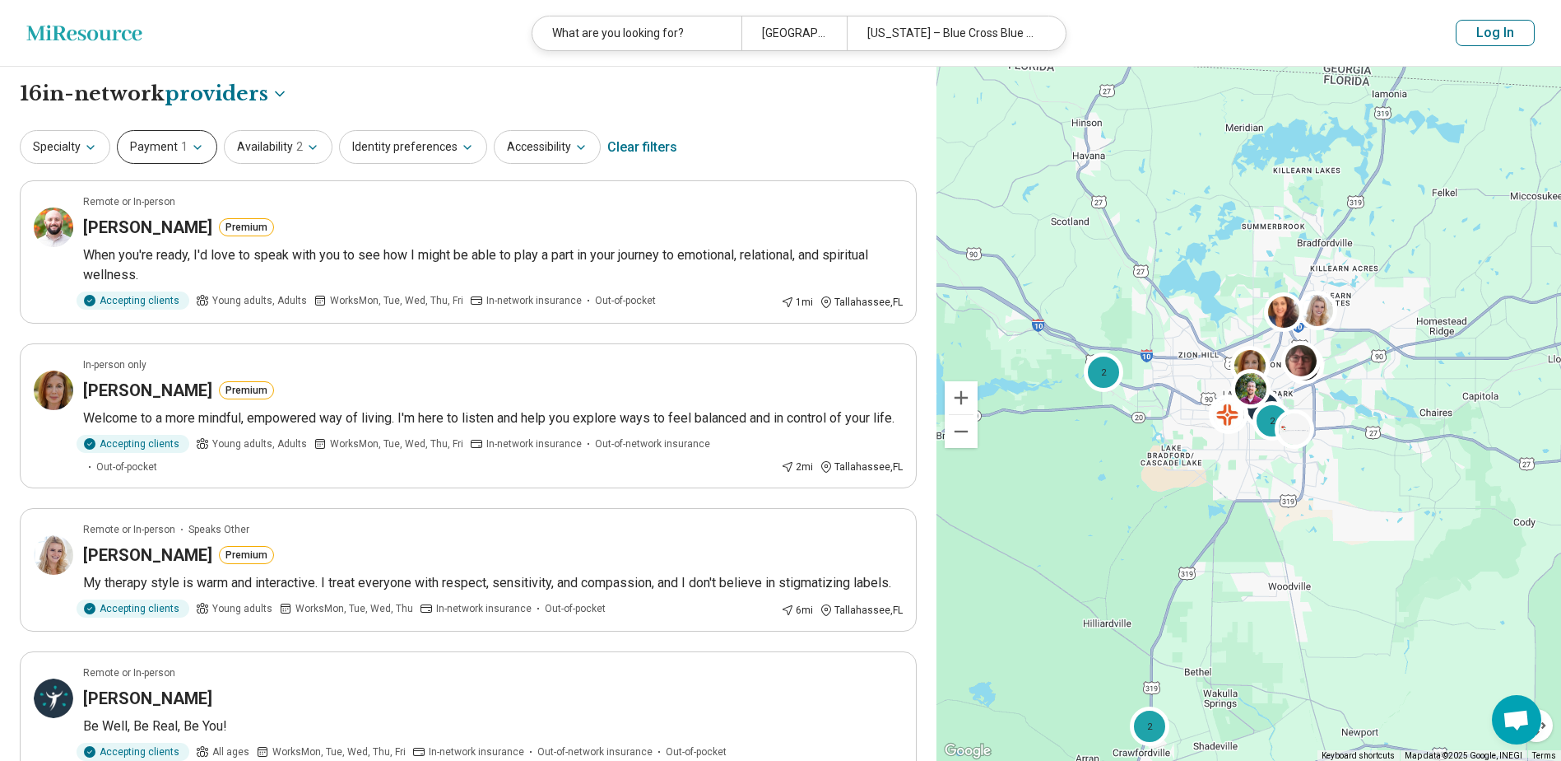
click at [192, 144] on icon "button" at bounding box center [197, 147] width 13 height 13
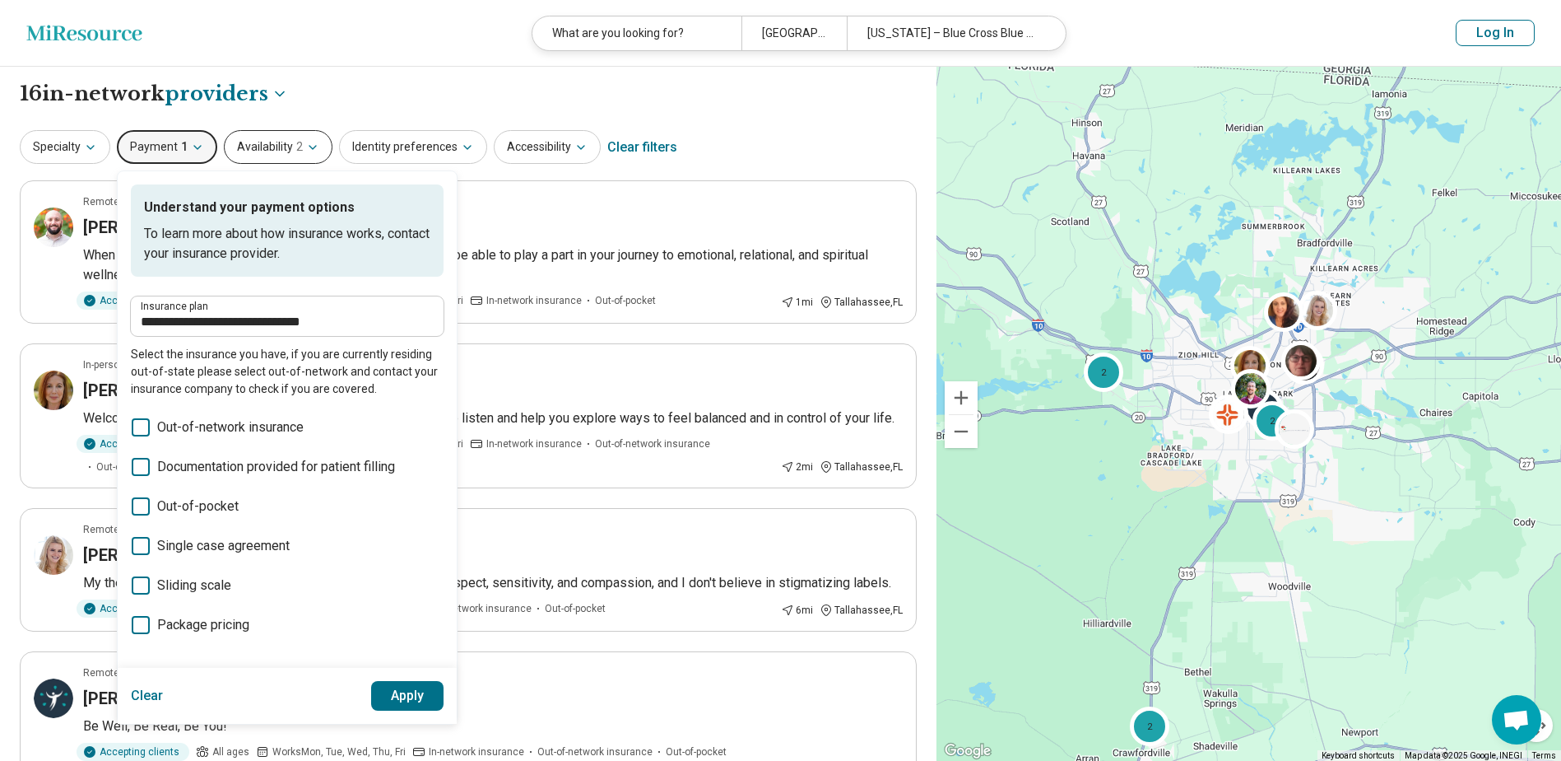
click at [300, 133] on button "Availability 2" at bounding box center [278, 147] width 109 height 34
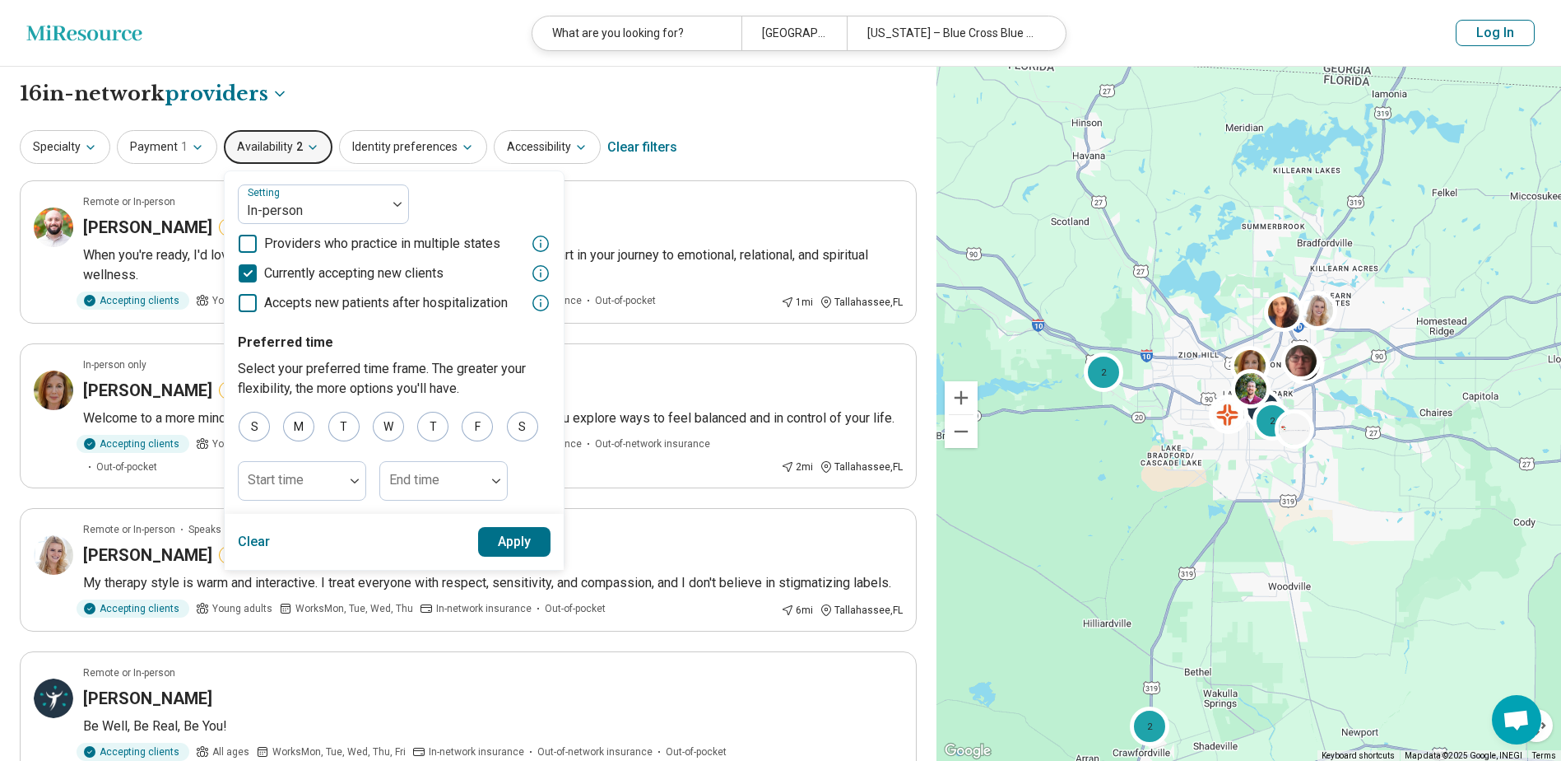
click at [334, 106] on div "**********" at bounding box center [468, 94] width 897 height 28
